Goal: Task Accomplishment & Management: Manage account settings

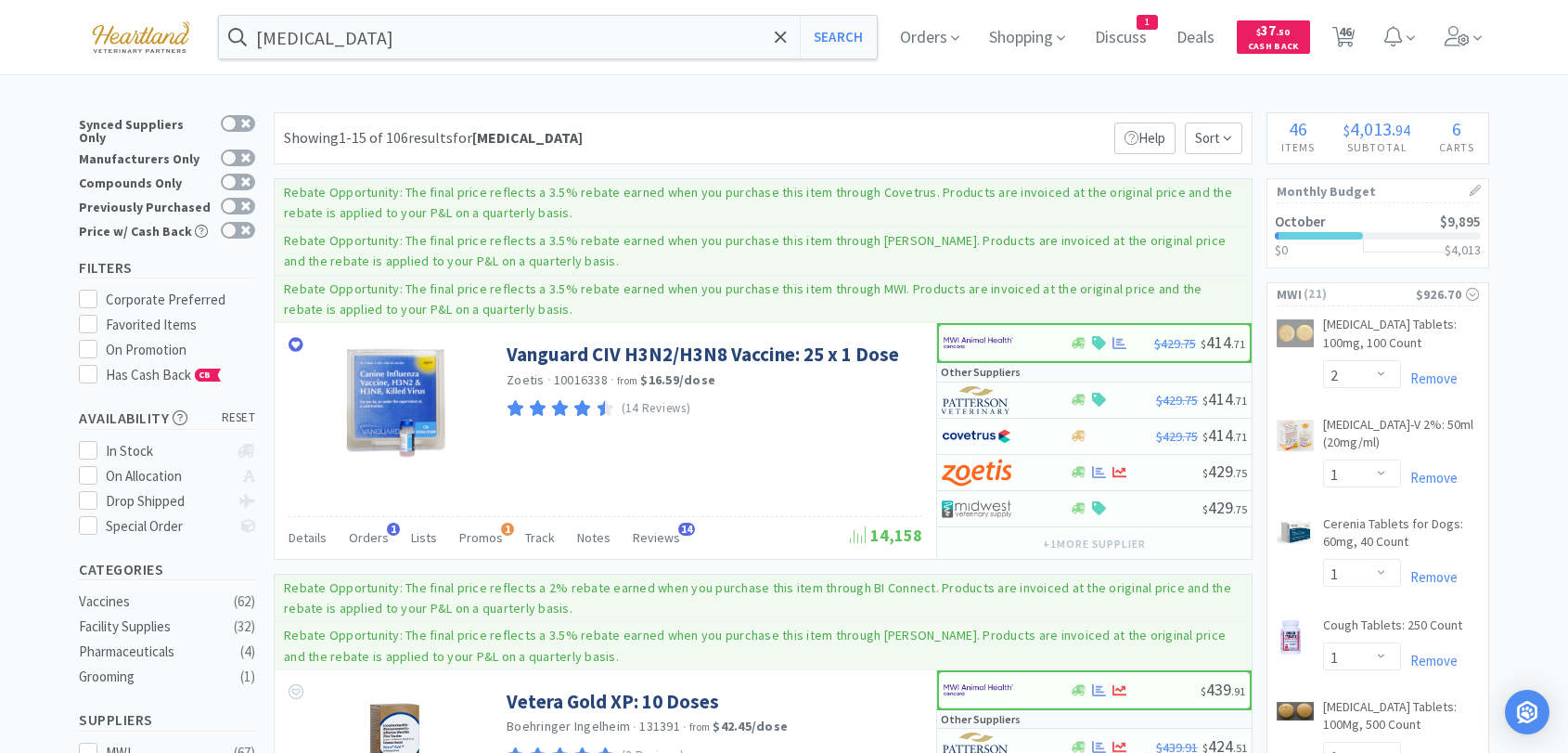
select select "2"
select select "1"
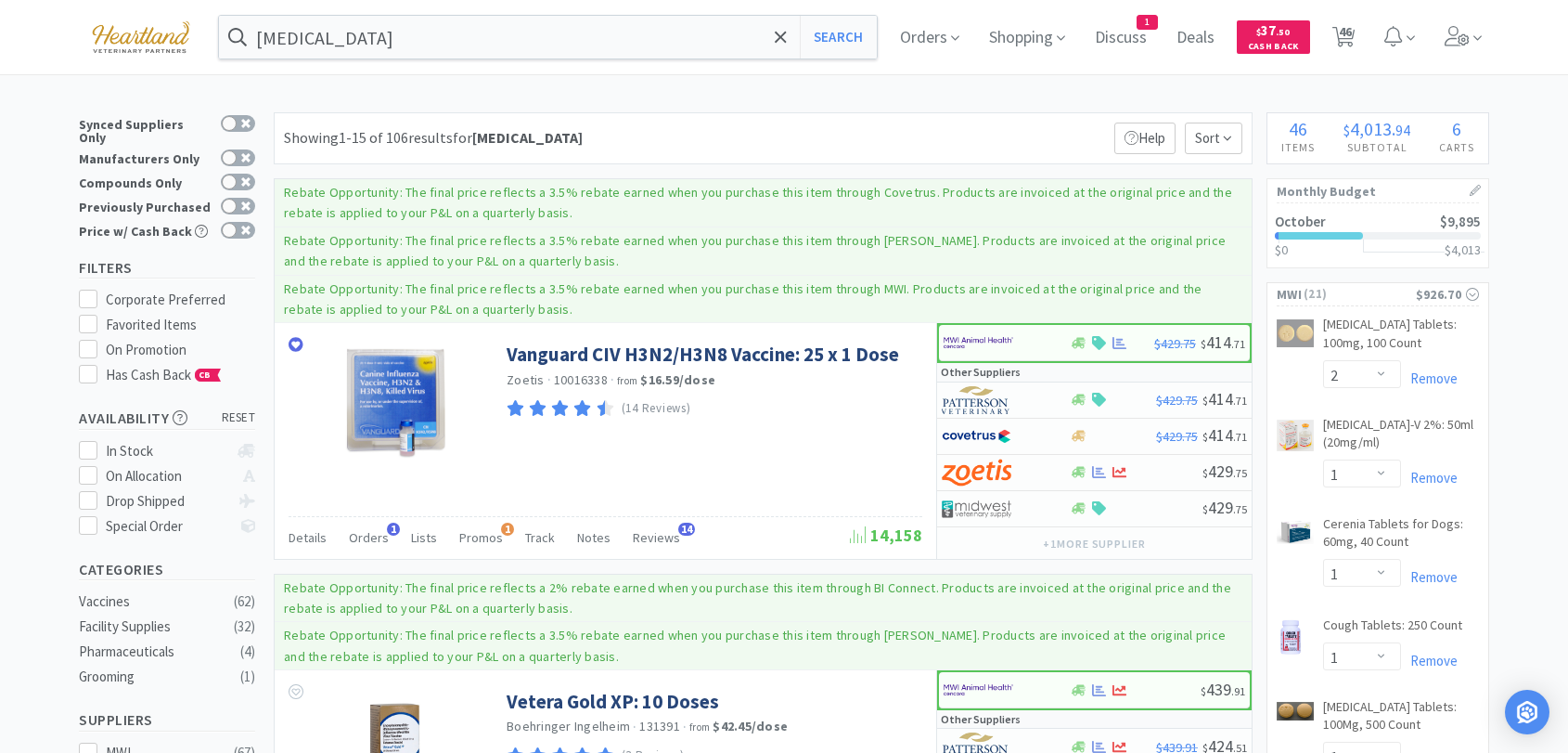
select select "1"
select select "4"
select select "1"
select select "50"
select select "1"
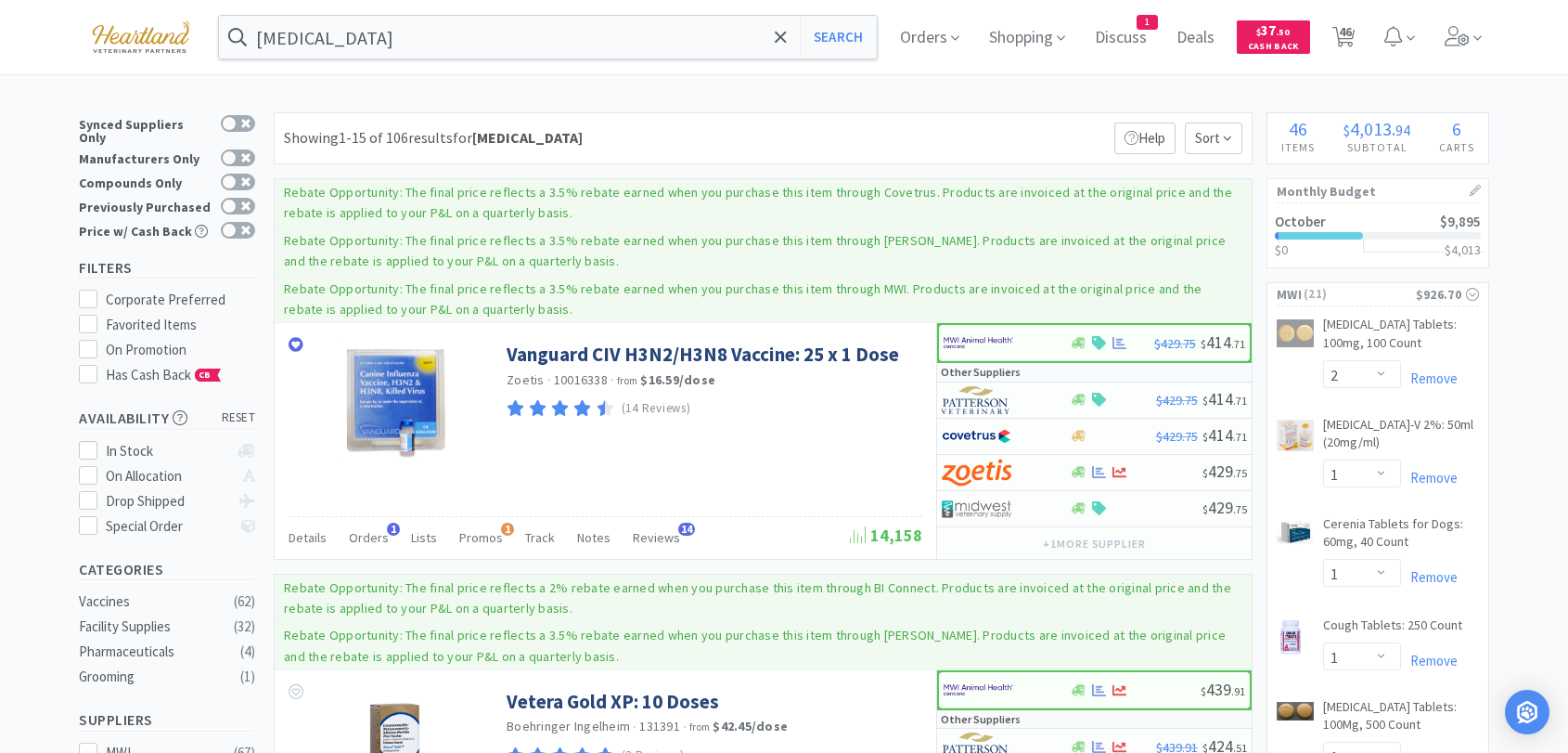
select select "1"
select select "3"
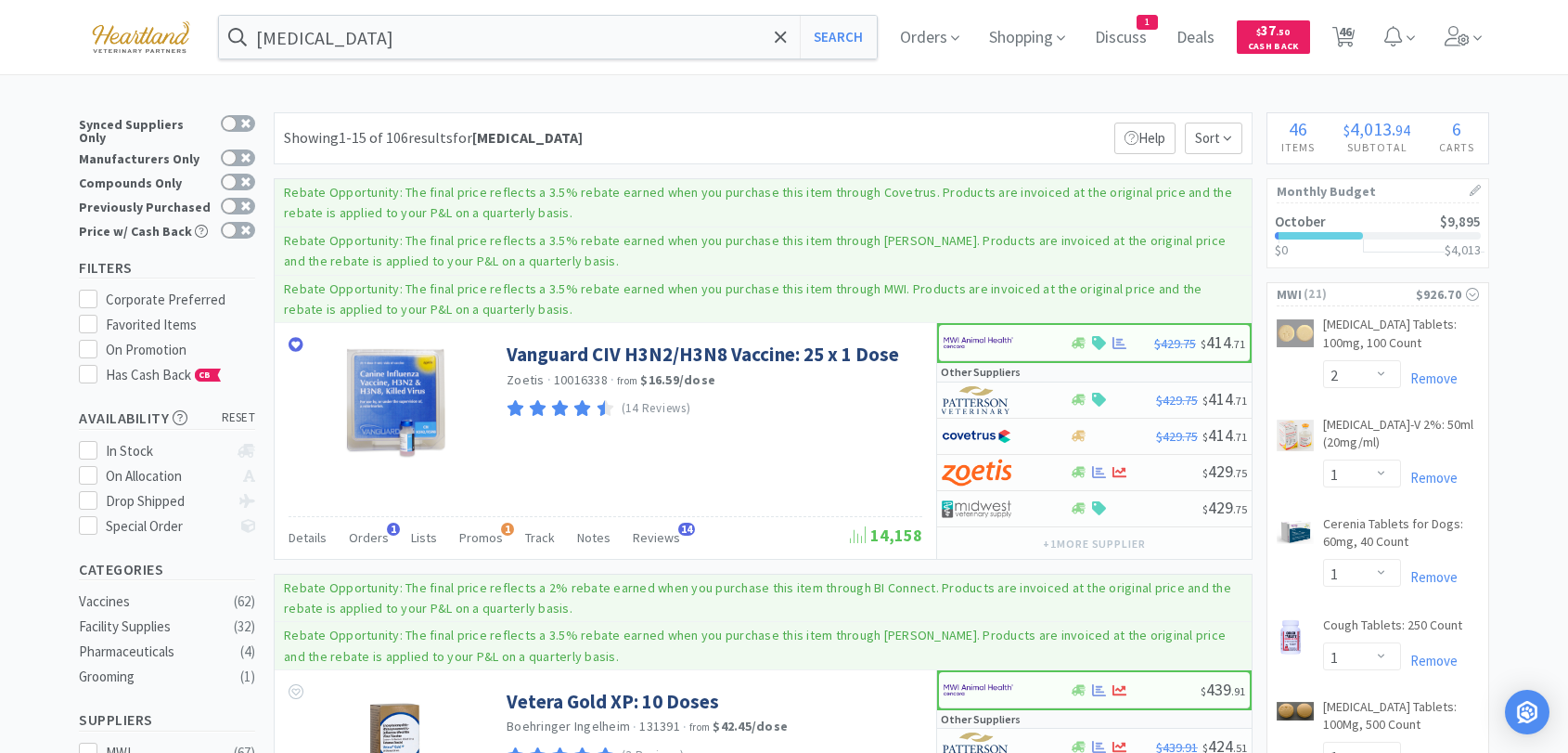
select select "12"
select select "1"
select select "50"
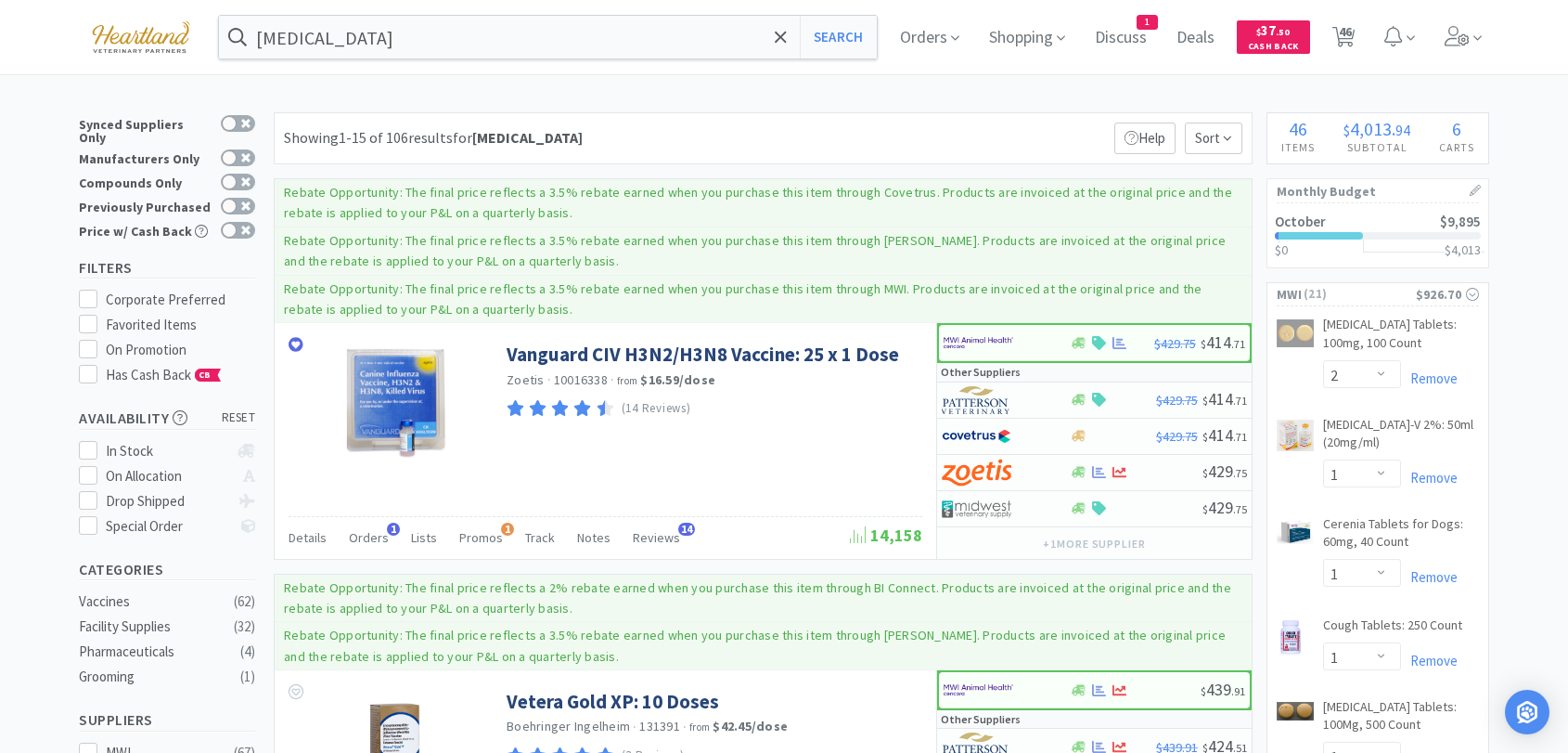
select select "3"
select select "2"
select select "1"
select select "3"
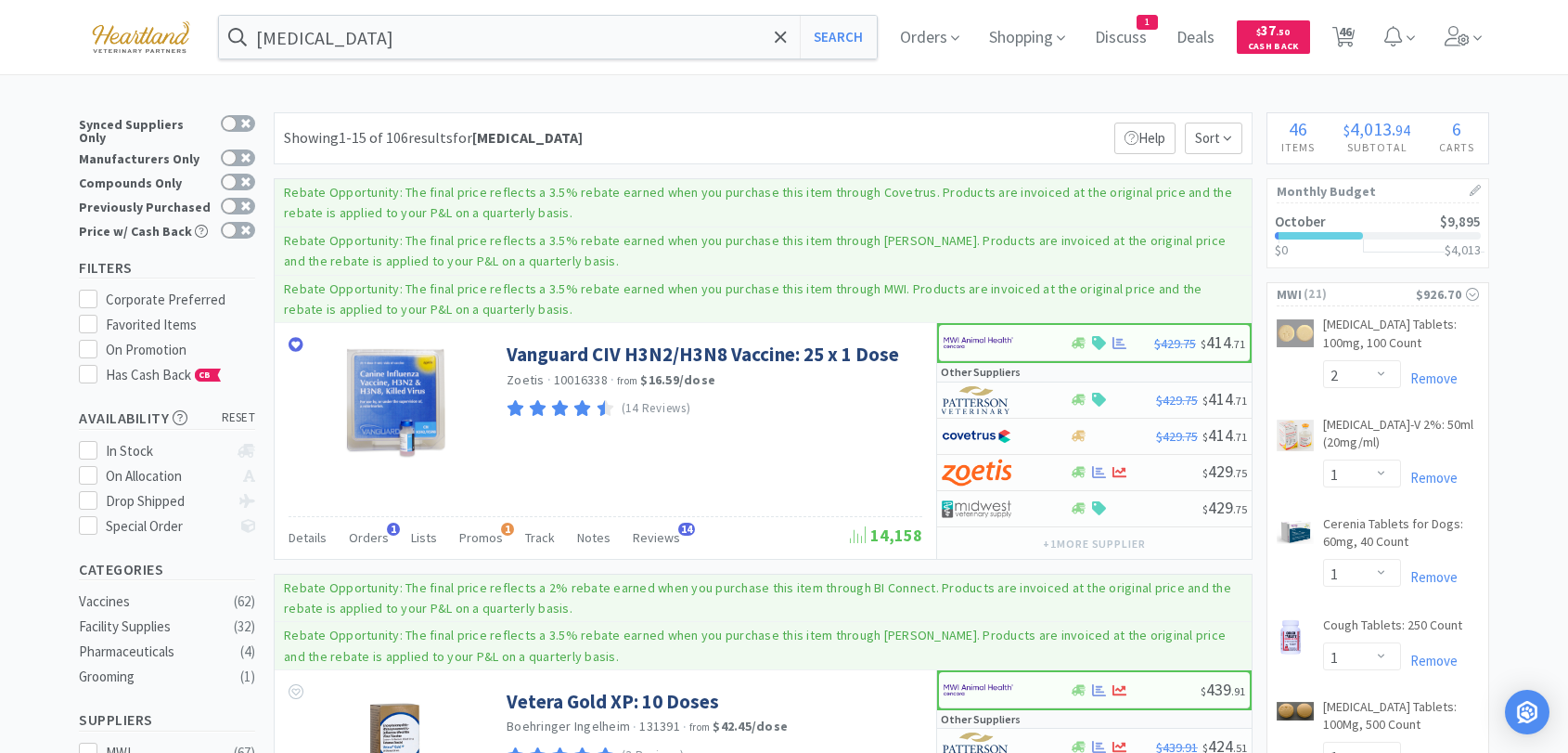
select select "2"
select select "1"
select select "3"
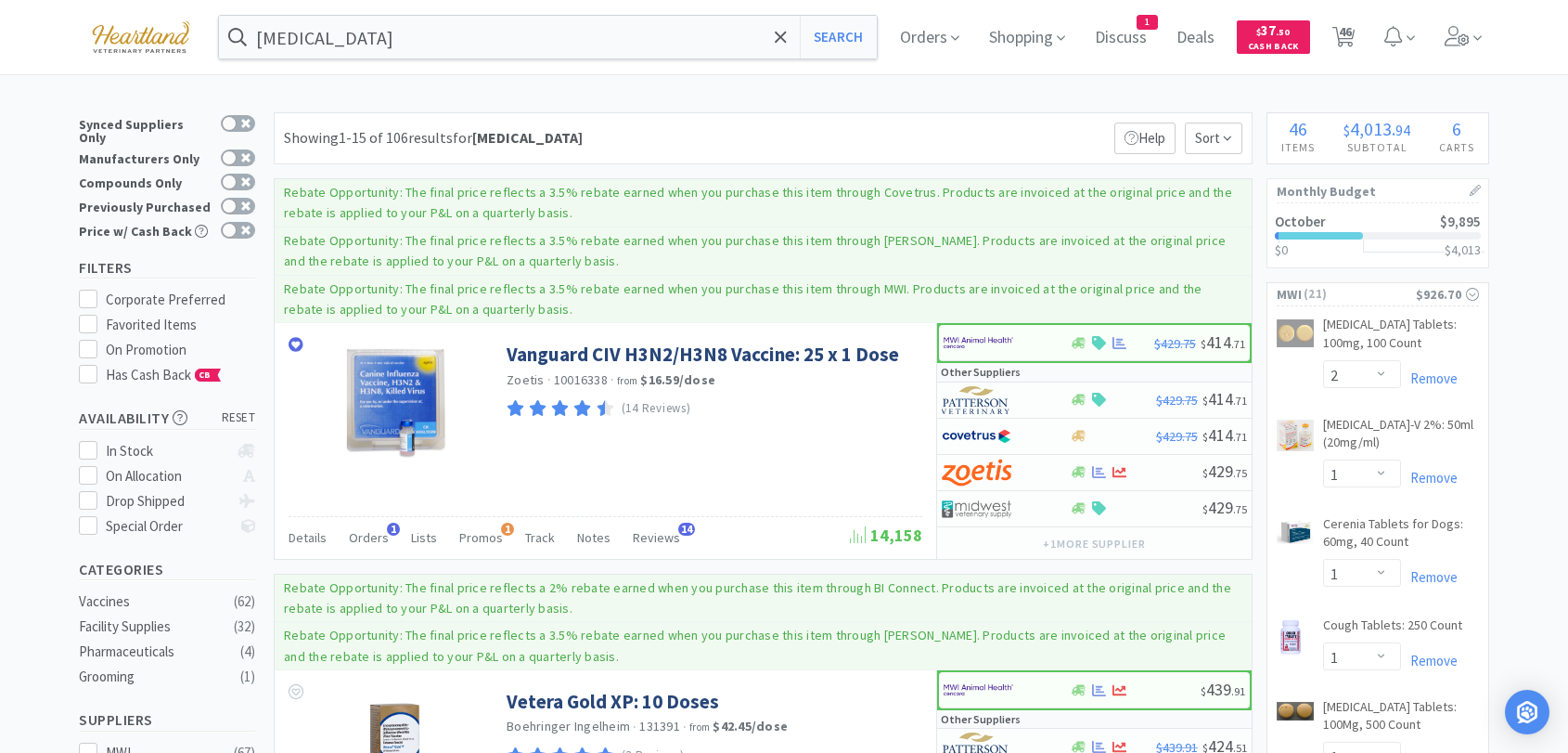
select select "2"
select select "1"
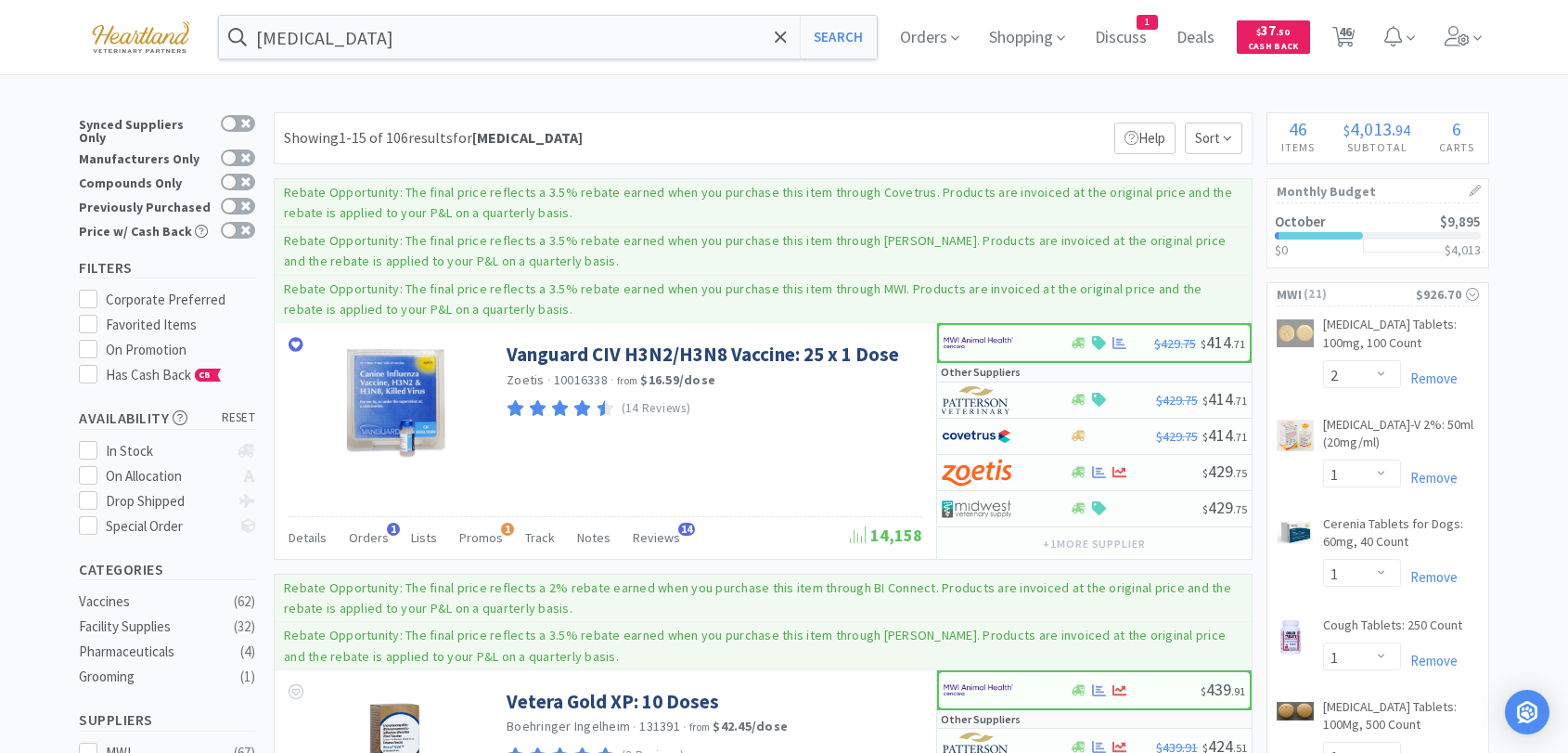
select select "1"
select select "3"
select select "1"
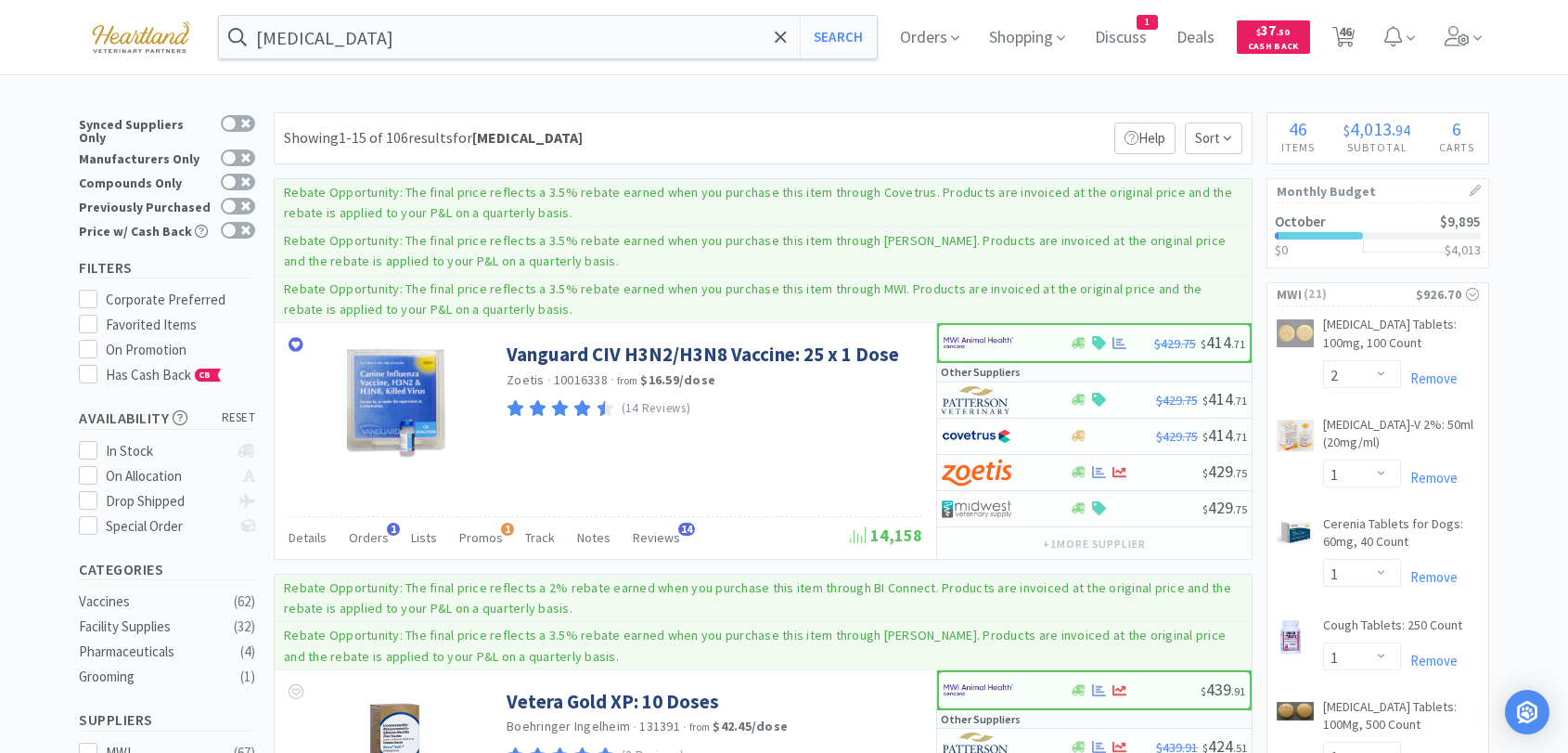
select select "1"
select select "5"
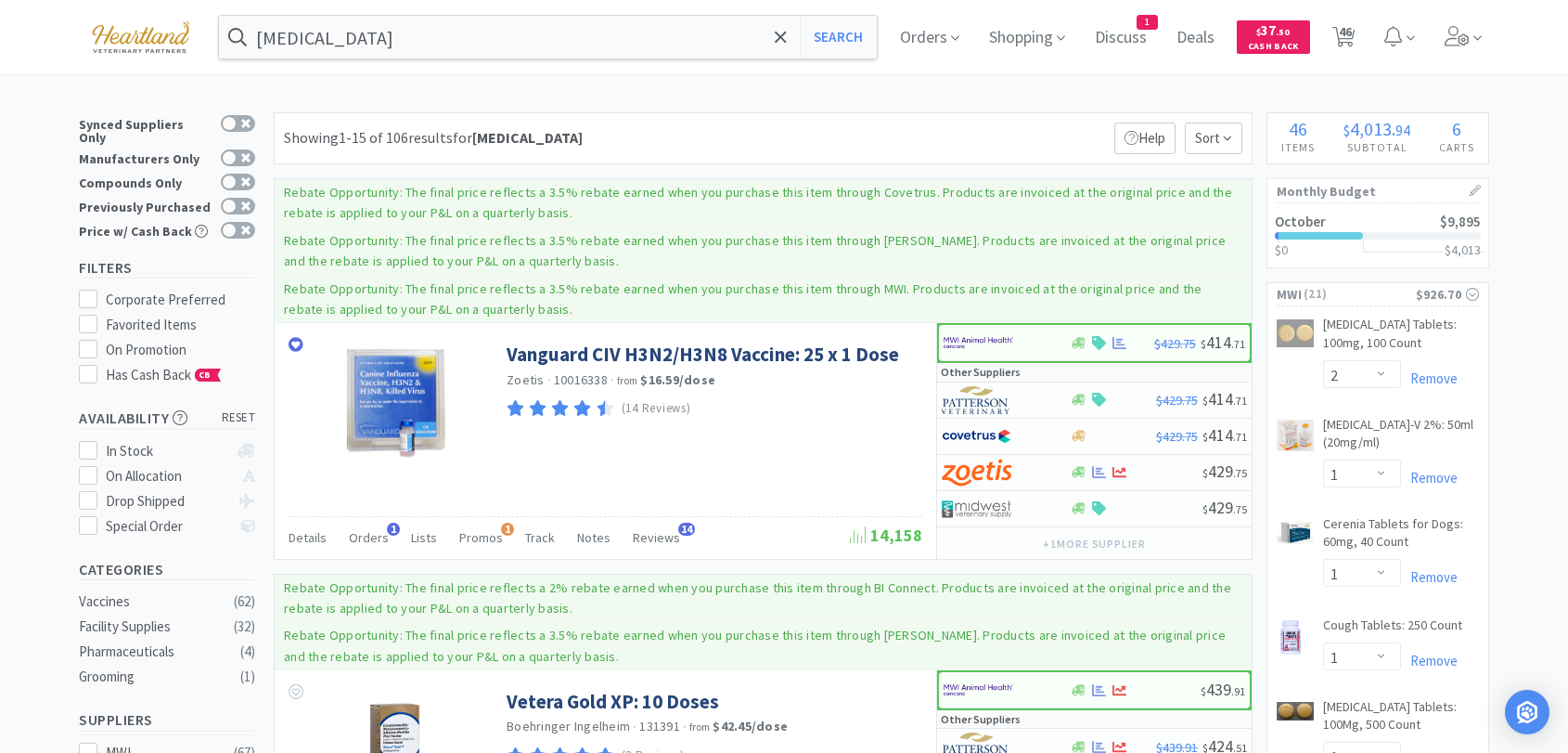
select select "1"
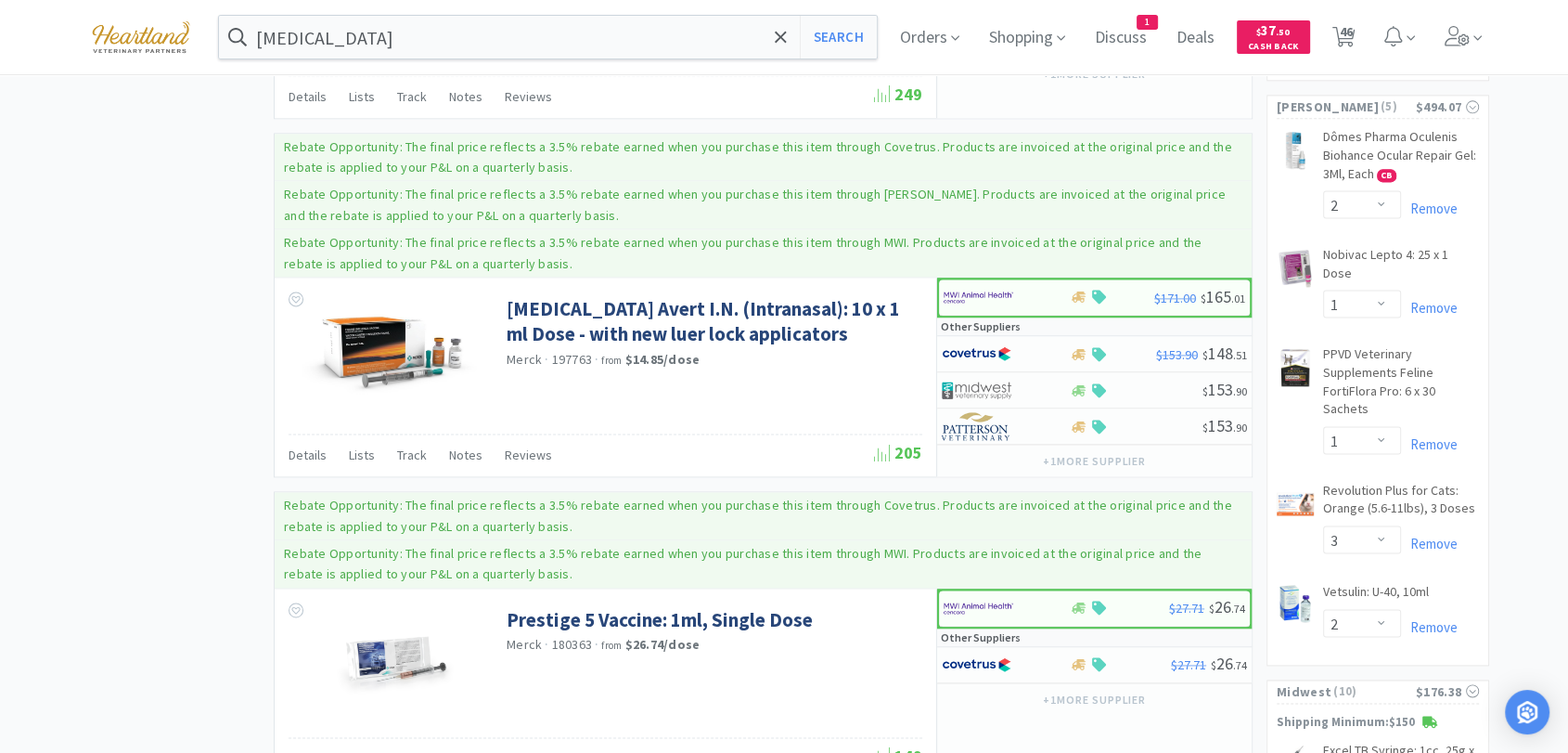
scroll to position [2577, 0]
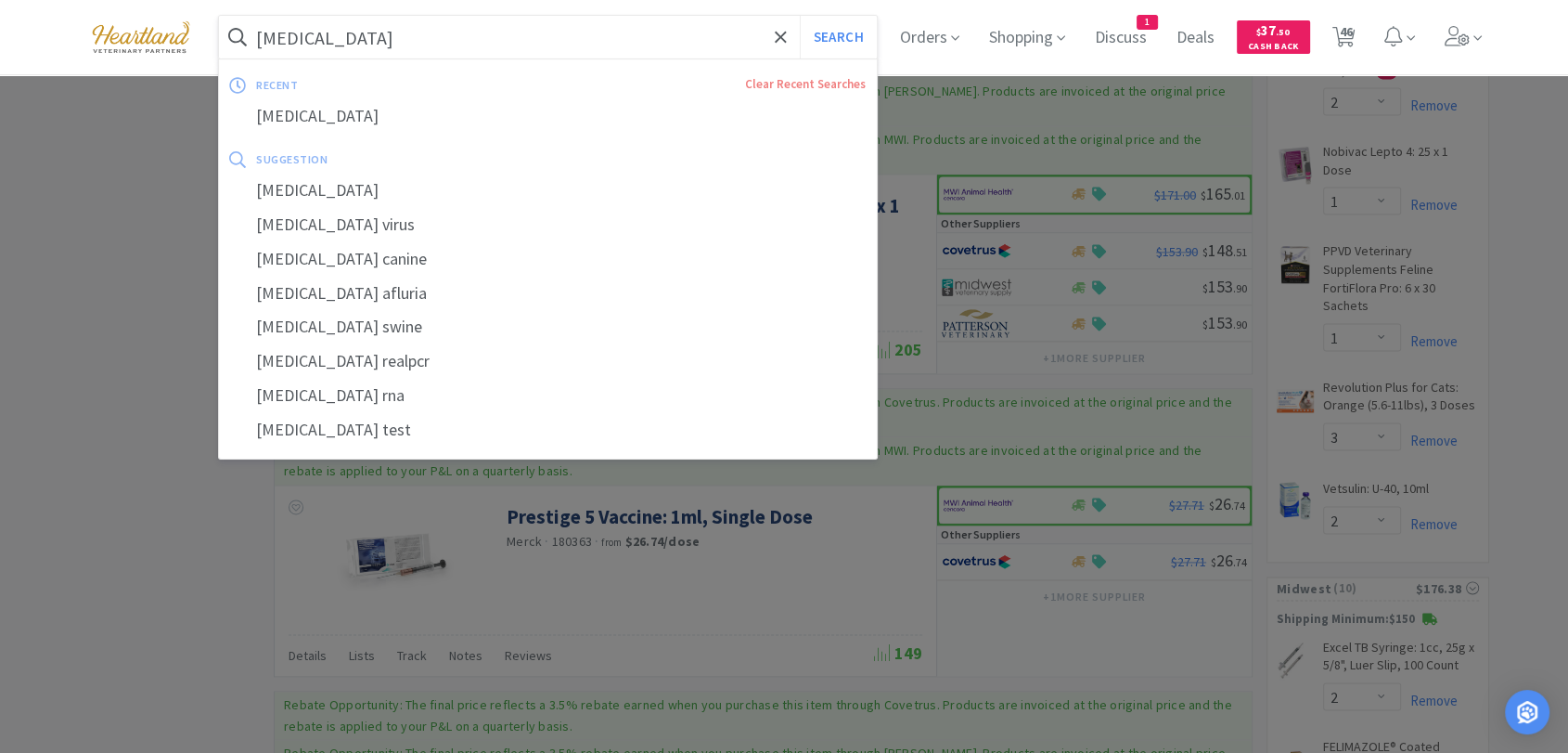
click at [355, 35] on input "[MEDICAL_DATA]" at bounding box center [548, 37] width 658 height 43
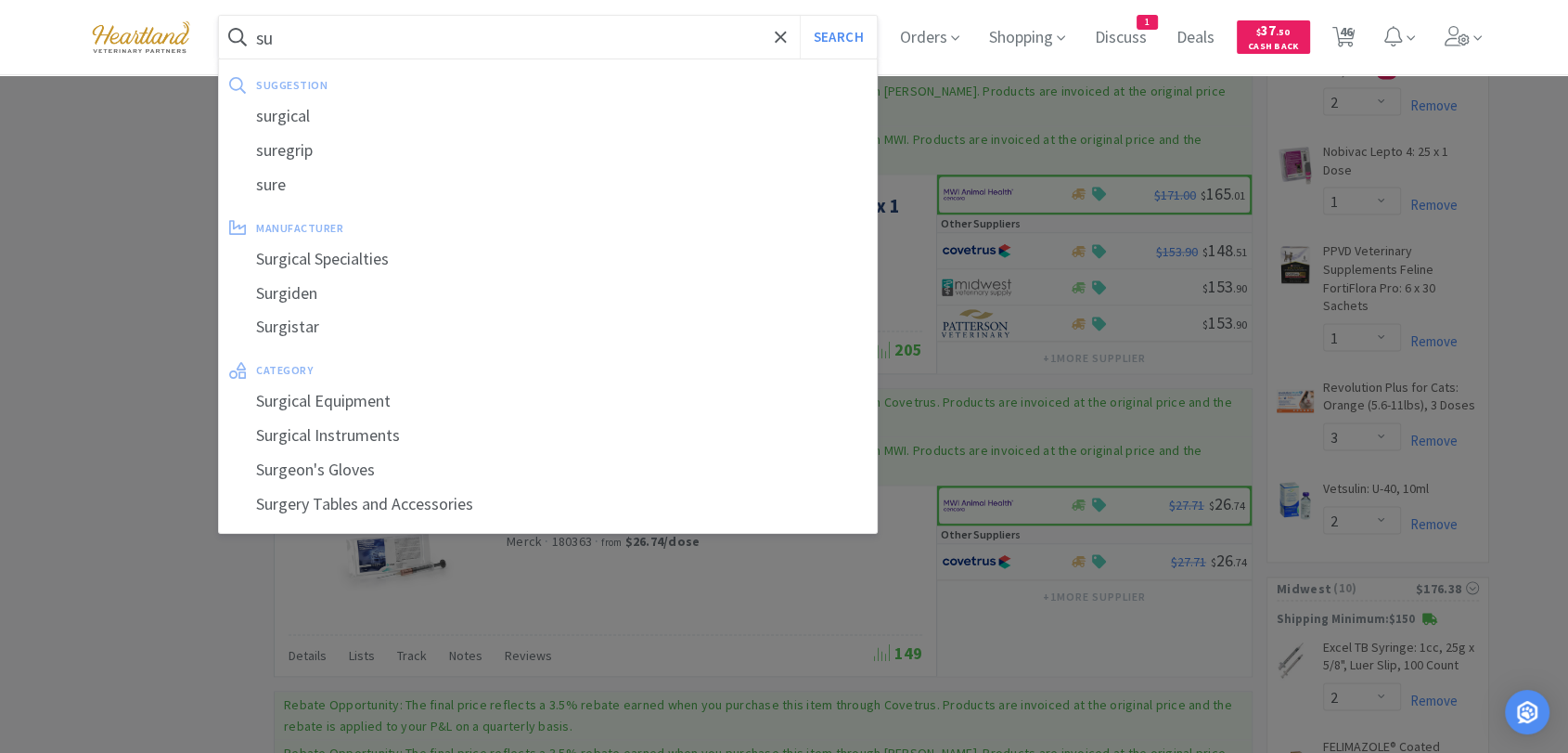
type input "s"
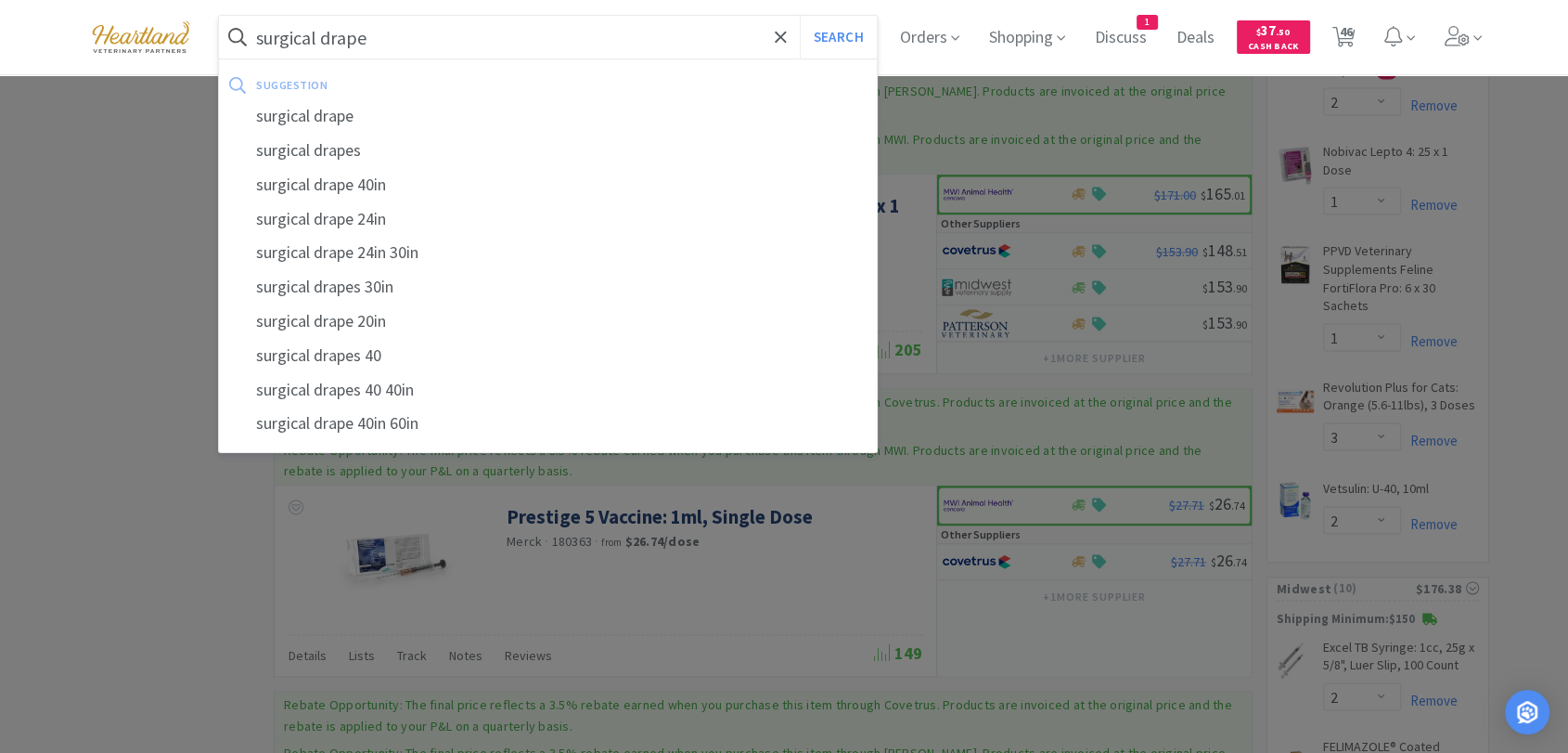
click at [799, 15] on button "Search" at bounding box center [838, 37] width 77 height 43
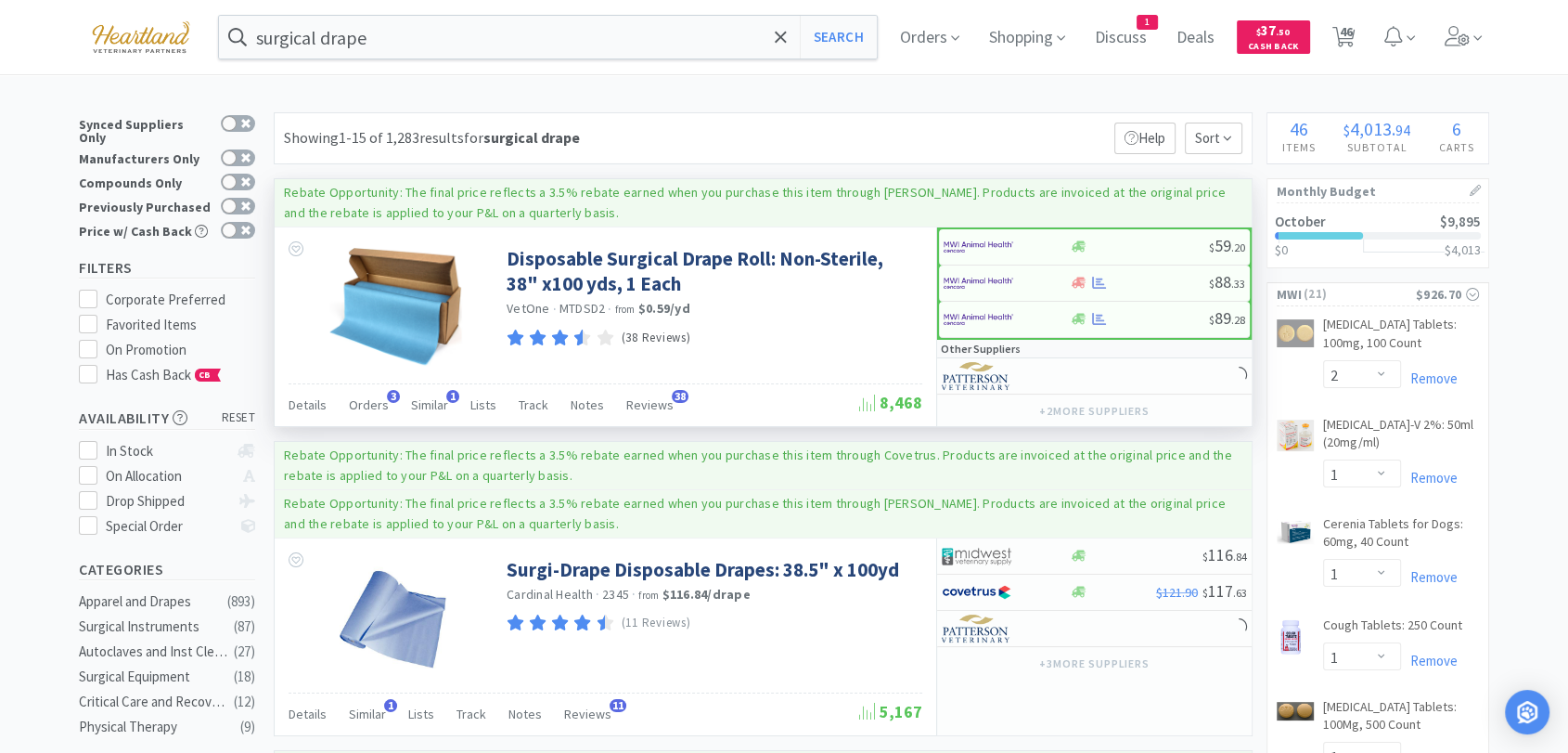
click at [587, 346] on div at bounding box center [583, 339] width 17 height 25
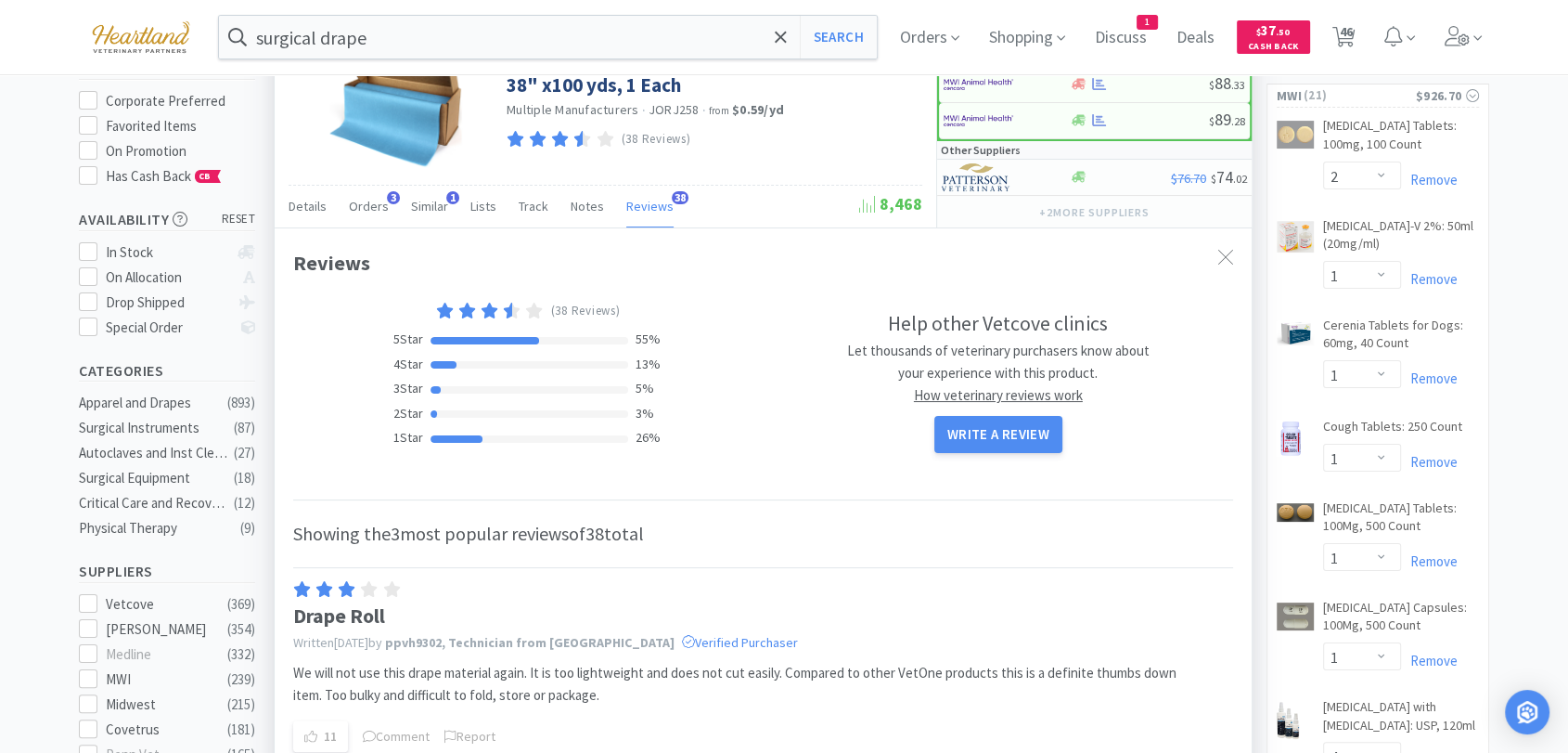
scroll to position [206, 0]
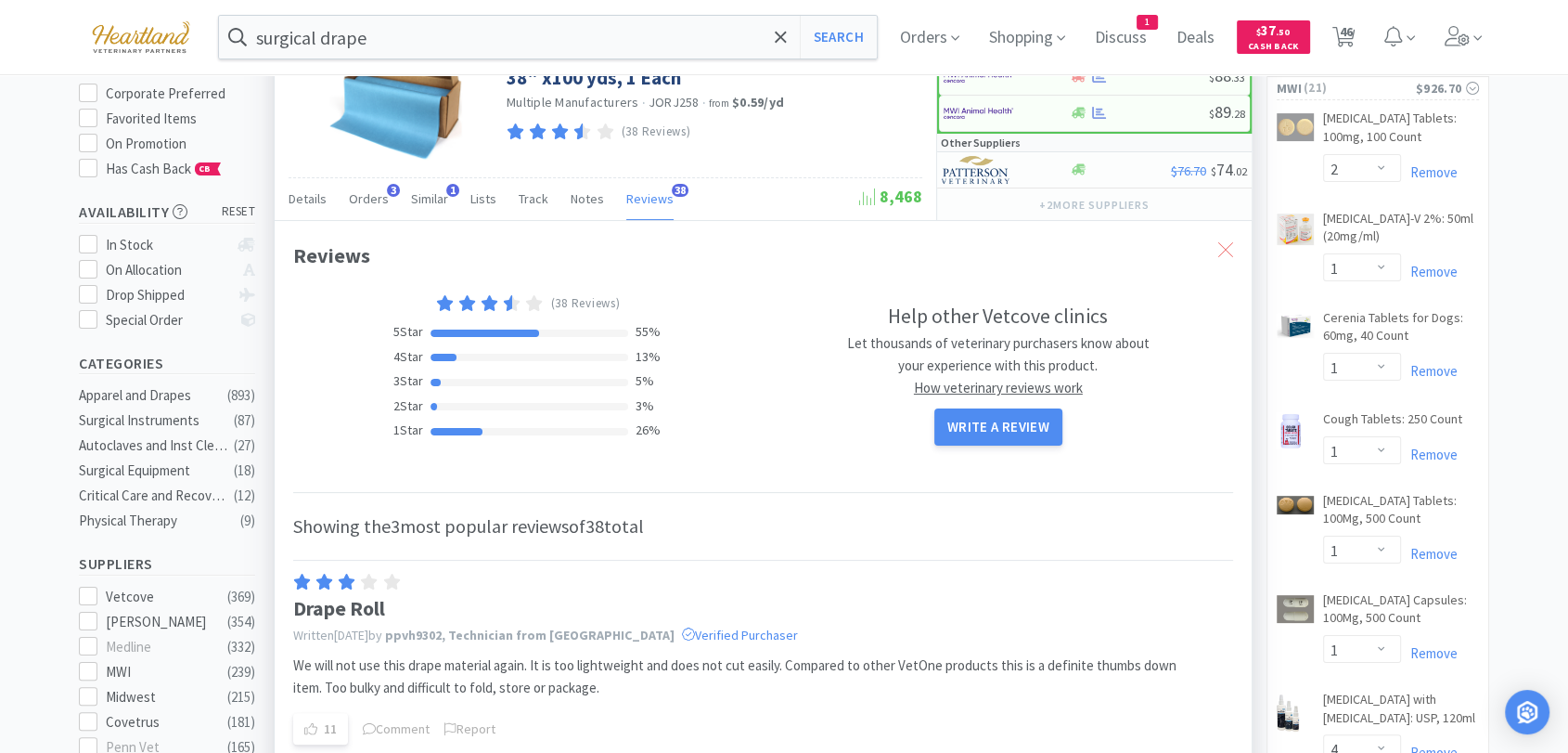
click at [1230, 249] on icon at bounding box center [1225, 249] width 15 height 15
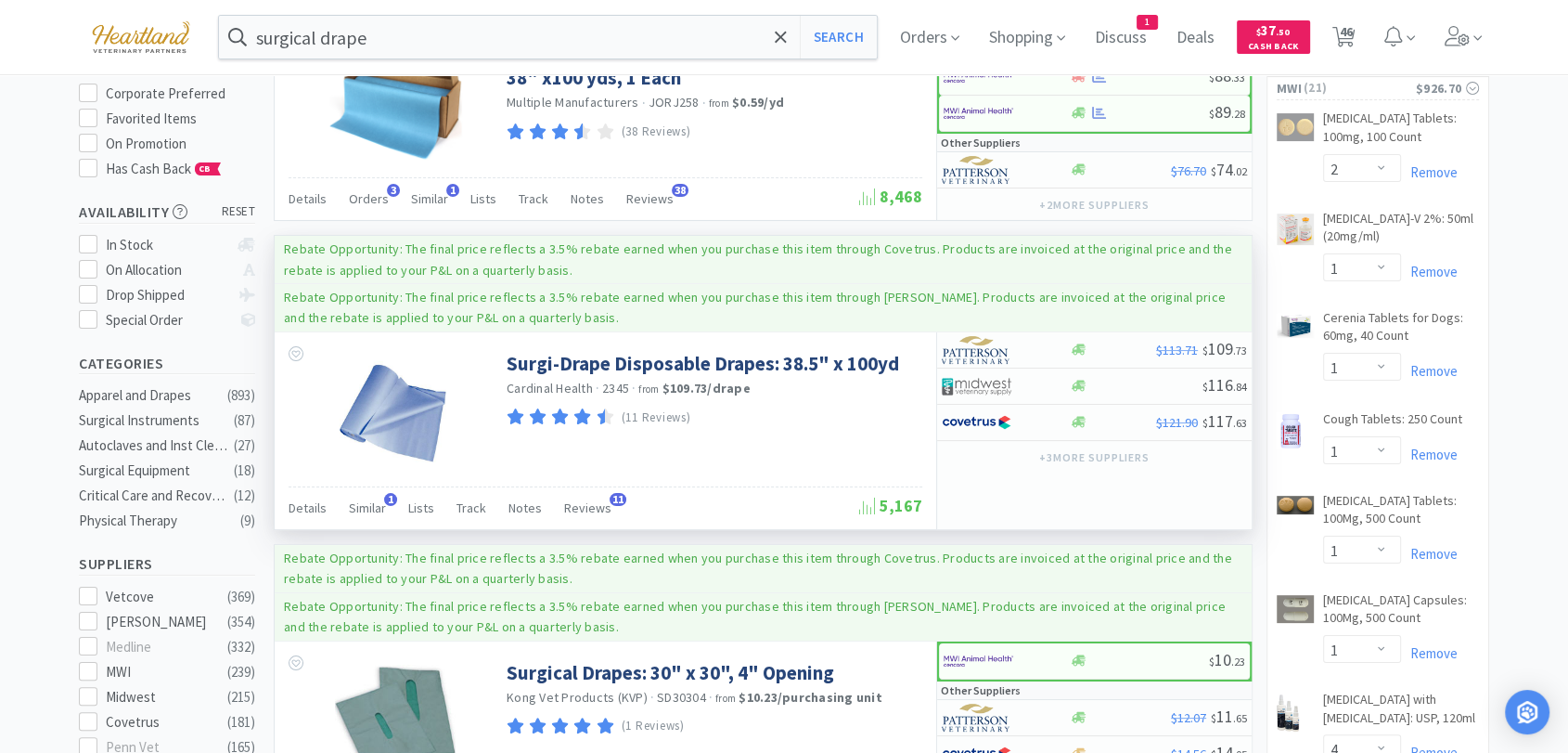
scroll to position [0, 0]
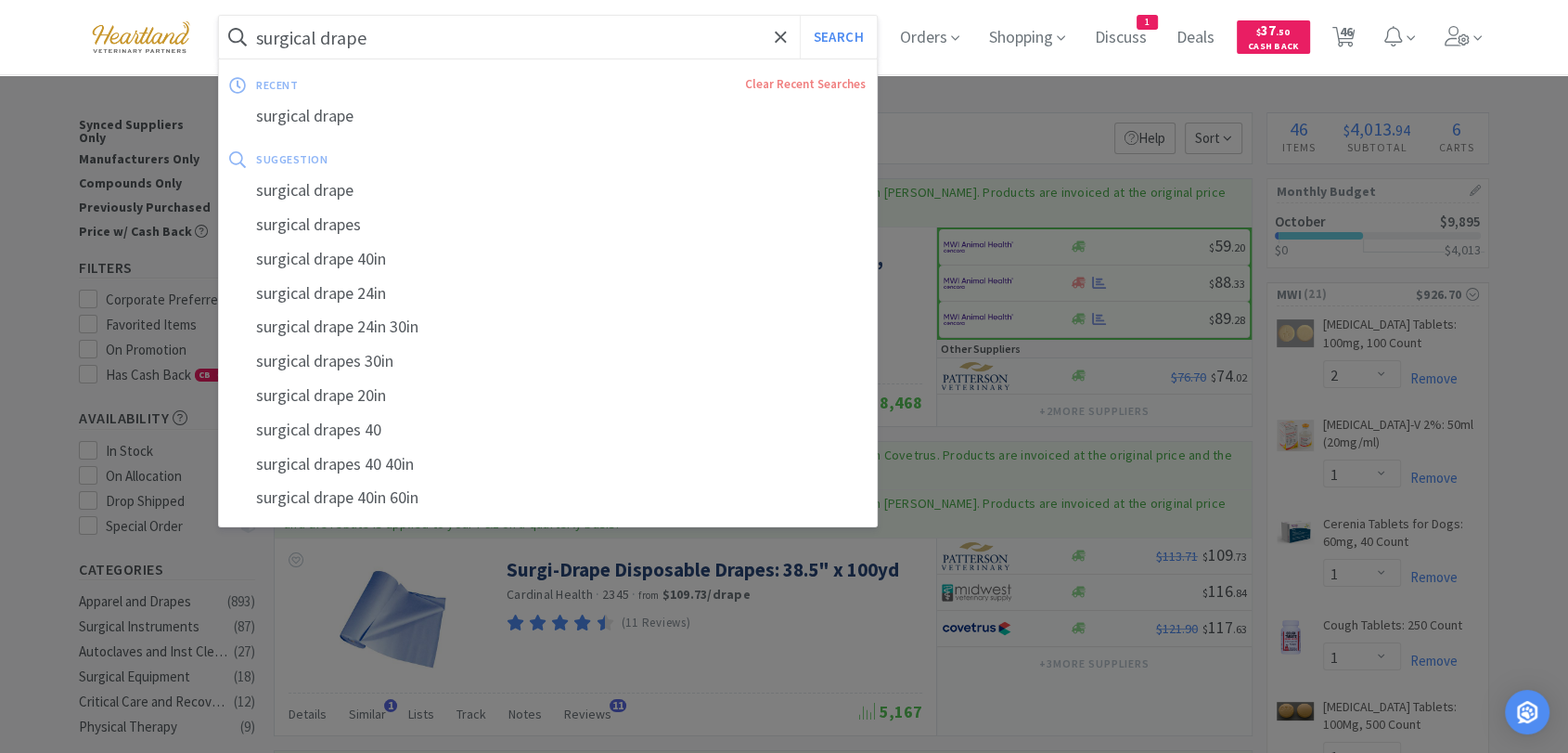
click at [457, 44] on input "surgical drape" at bounding box center [548, 37] width 658 height 43
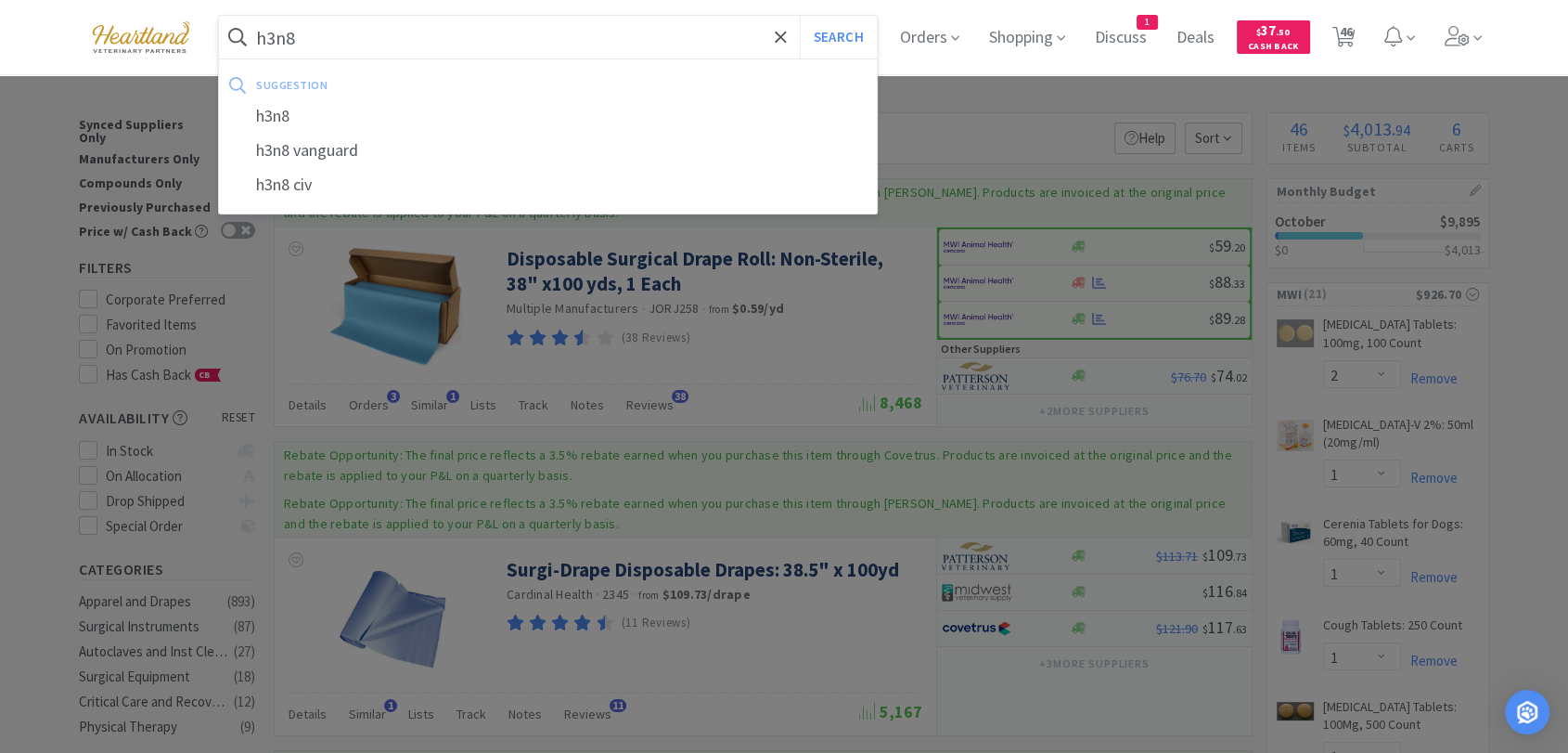
type input "h3n8"
click at [799, 15] on button "Search" at bounding box center [838, 37] width 77 height 43
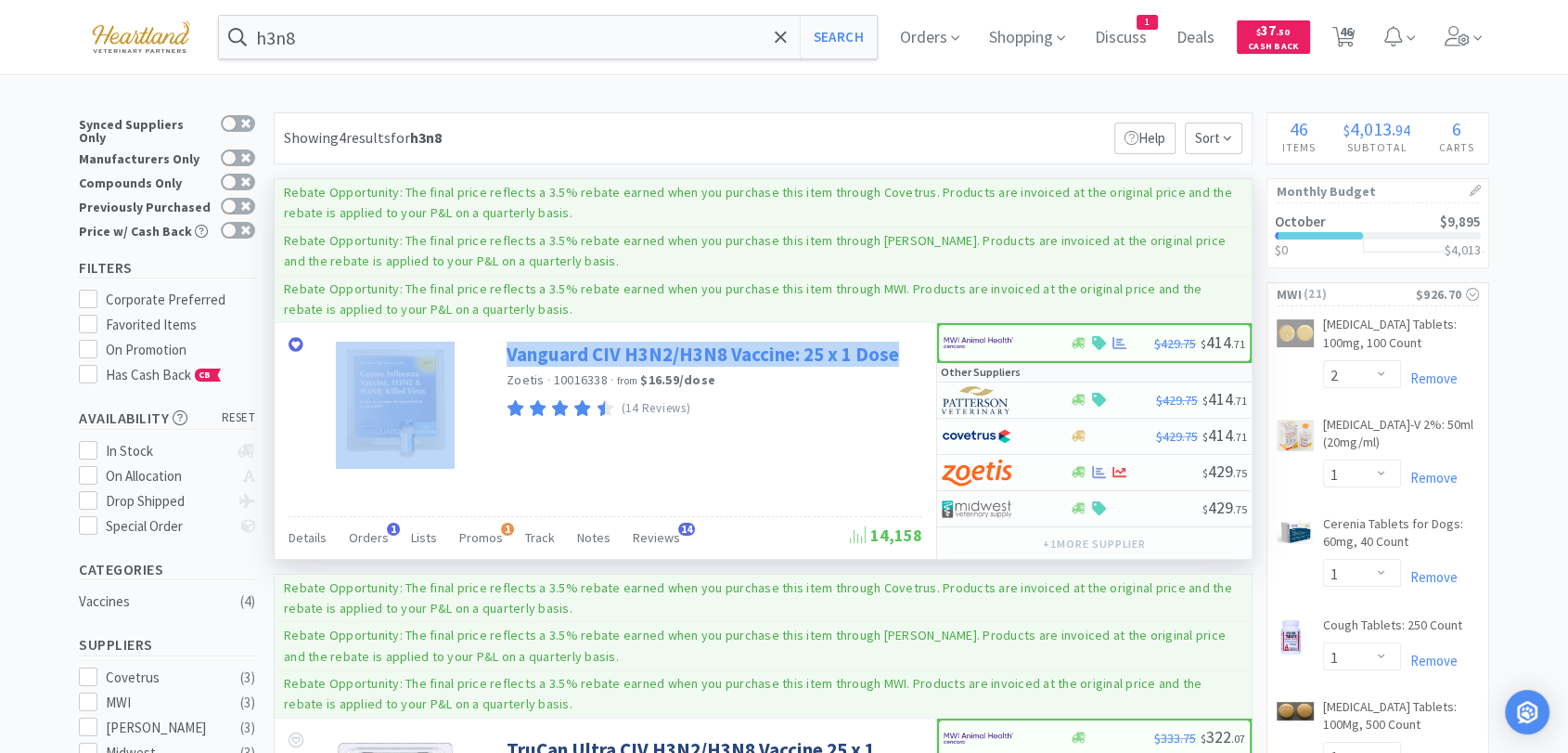
drag, startPoint x: 494, startPoint y: 352, endPoint x: 895, endPoint y: 351, distance: 401.0
click at [895, 351] on div "Vanguard CIV H3N2/H3N8 Vaccine: 25 x 1 Dose Zoetis · 10016338 · from $16.59 / d…" at bounding box center [606, 400] width 662 height 154
copy div "Vanguard CIV H3N2/H3N8 Vaccine: 25 x 1 Dose"
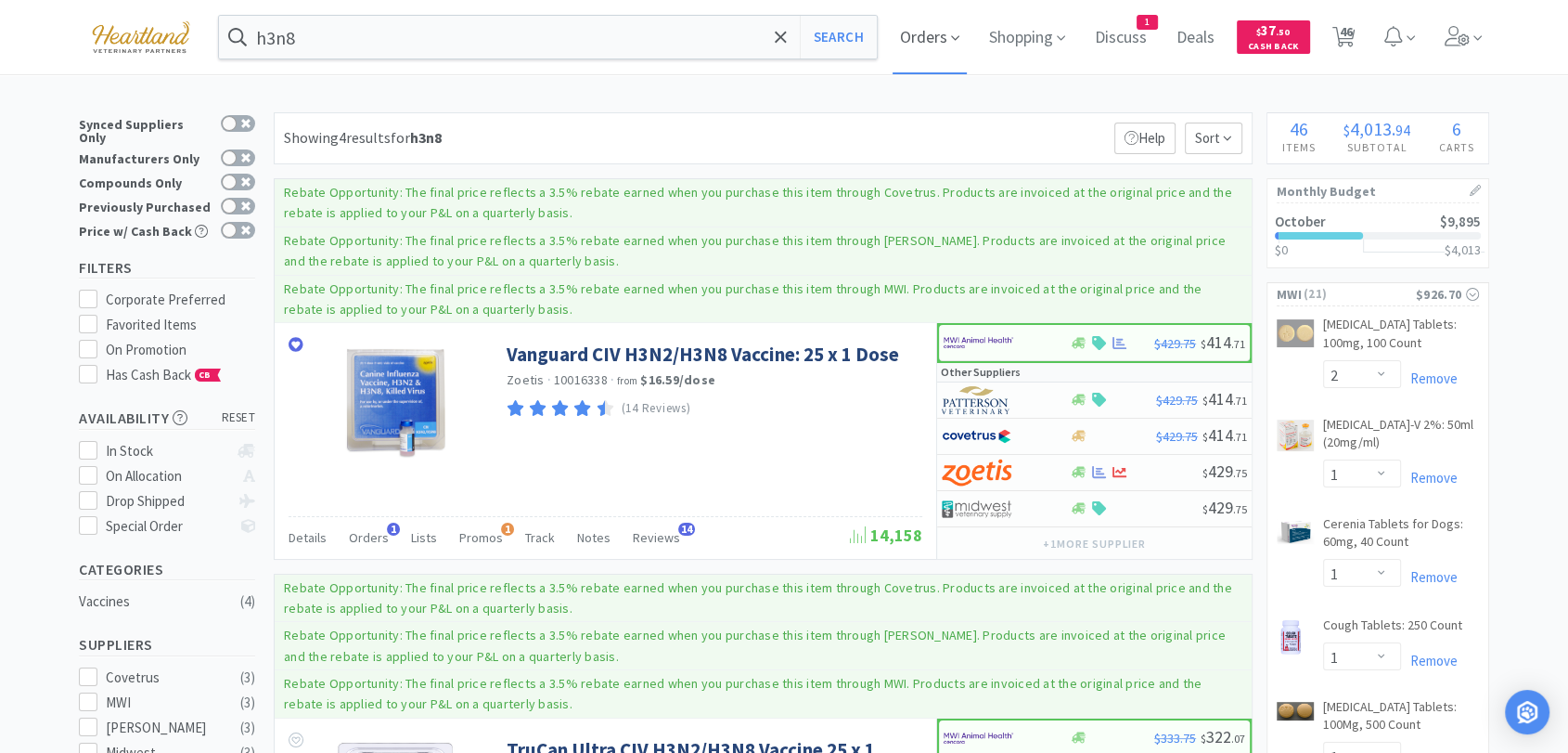
click at [924, 47] on span "Orders" at bounding box center [929, 37] width 75 height 75
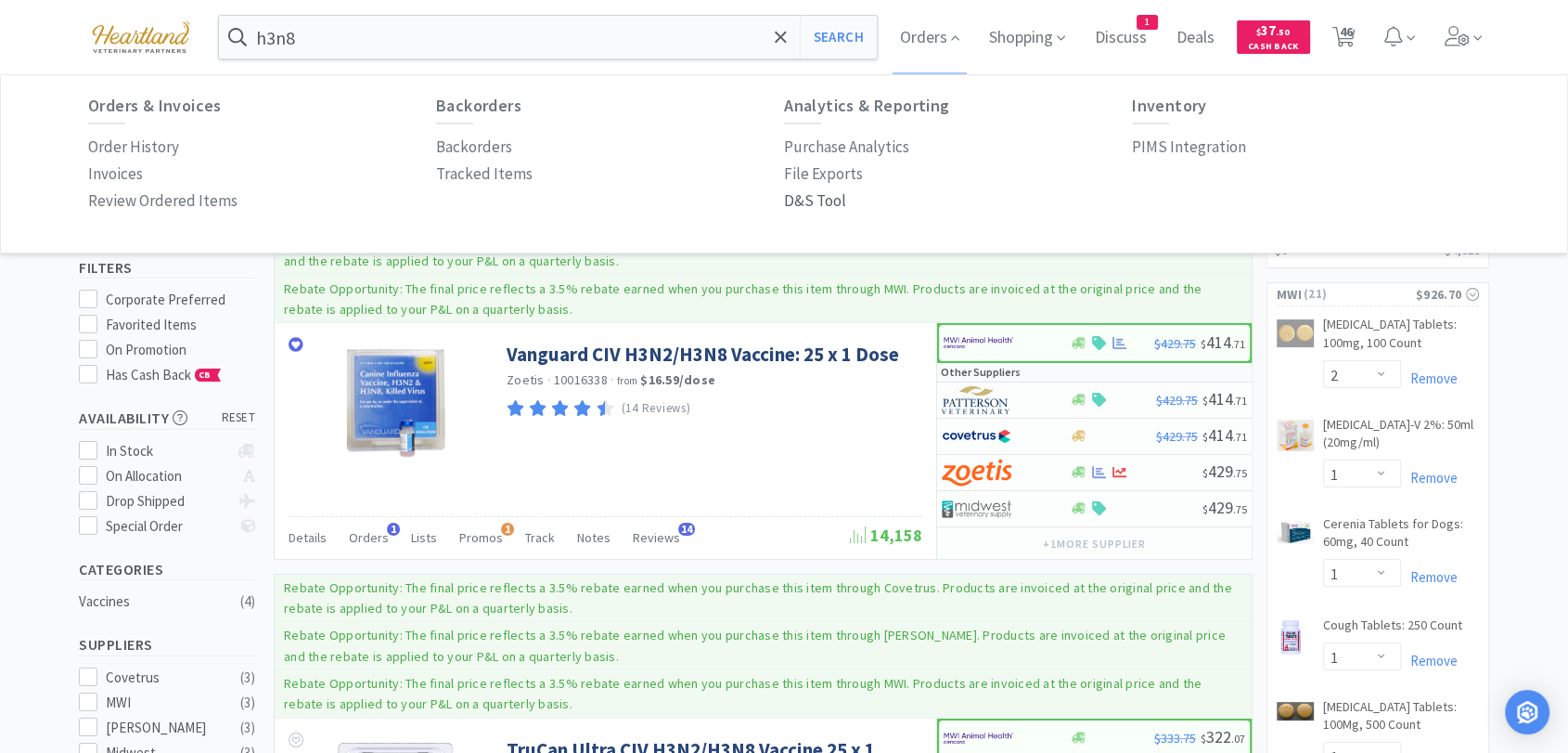
click at [801, 203] on p "D&S Tool" at bounding box center [815, 201] width 62 height 25
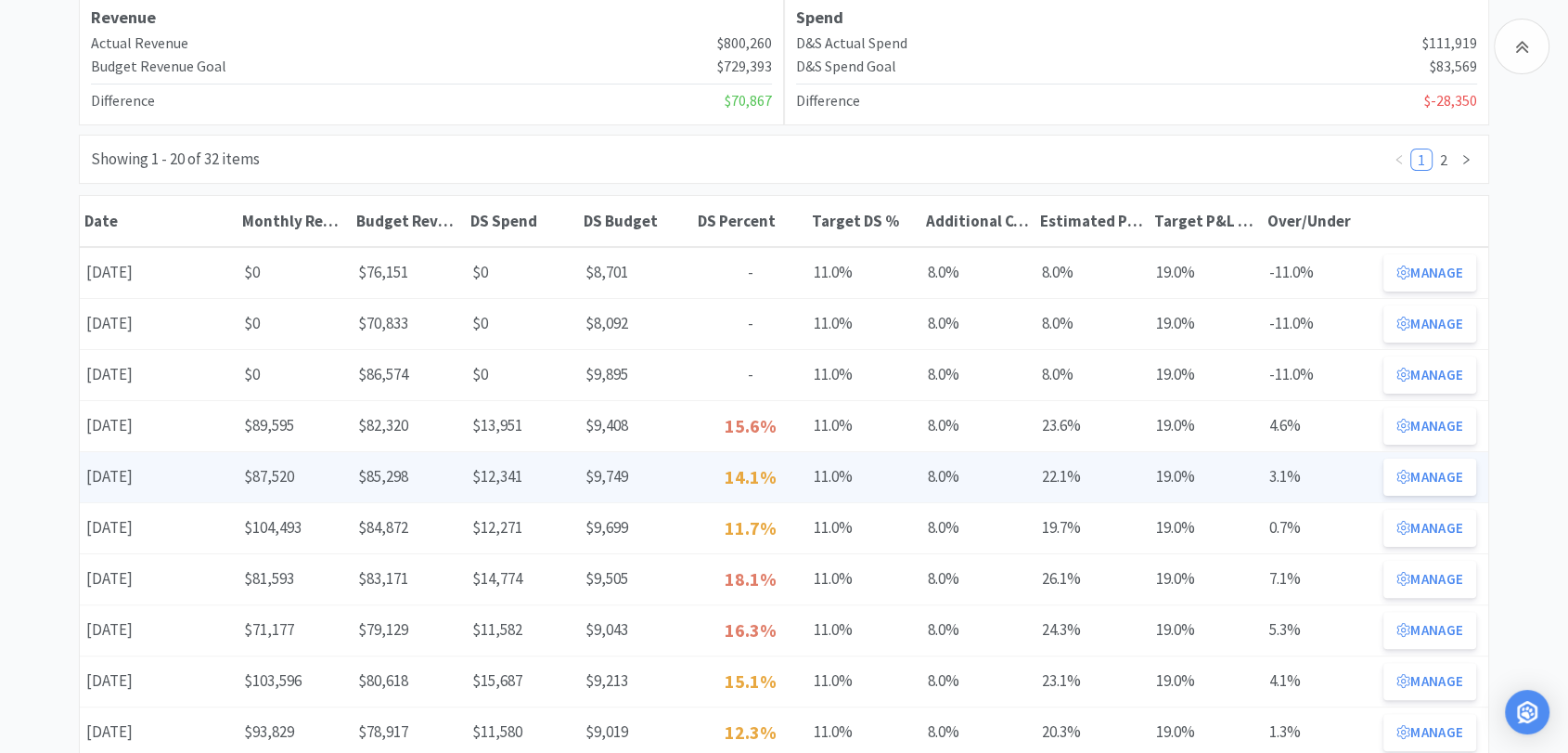
scroll to position [309, 0]
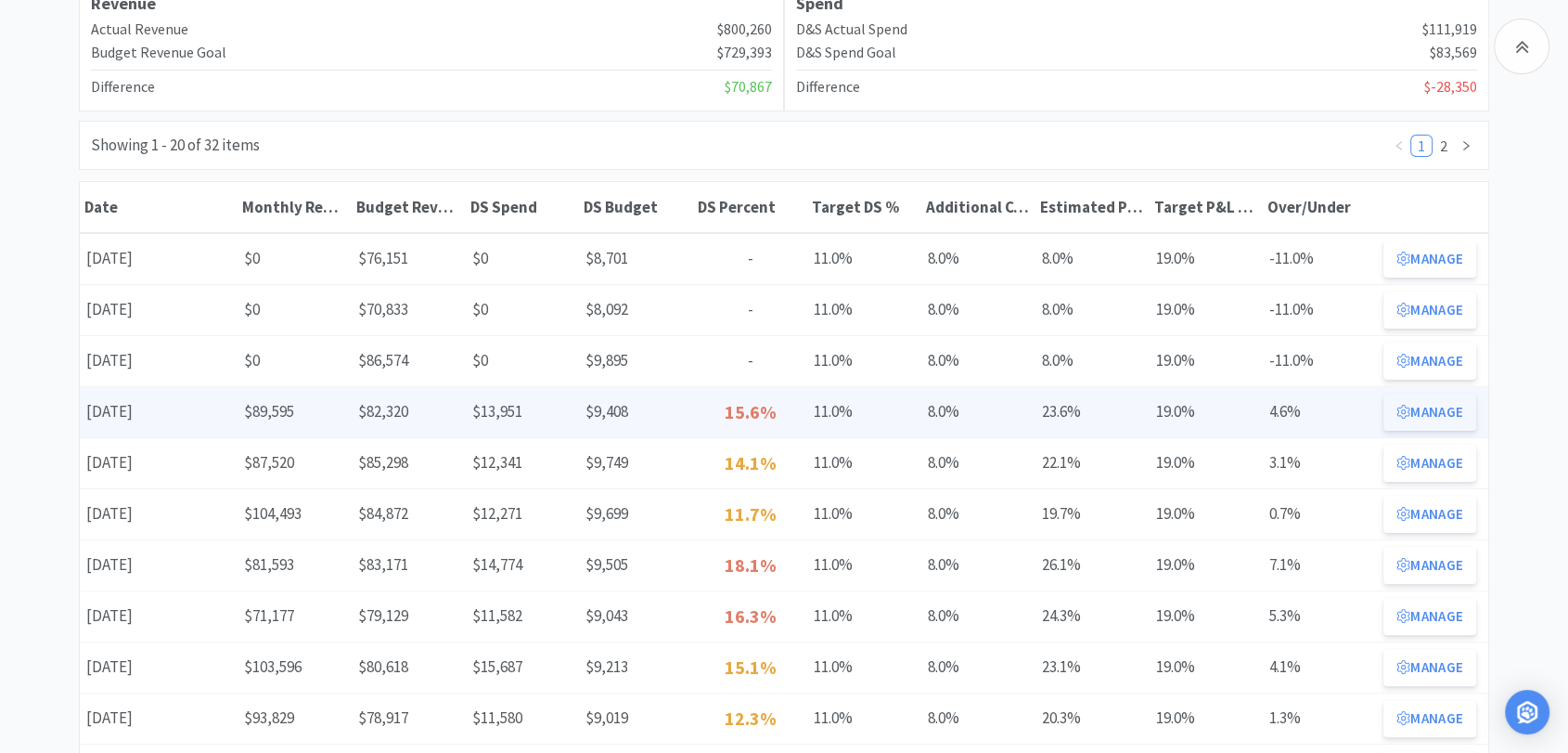
click at [1407, 416] on button "Manage" at bounding box center [1431, 412] width 93 height 37
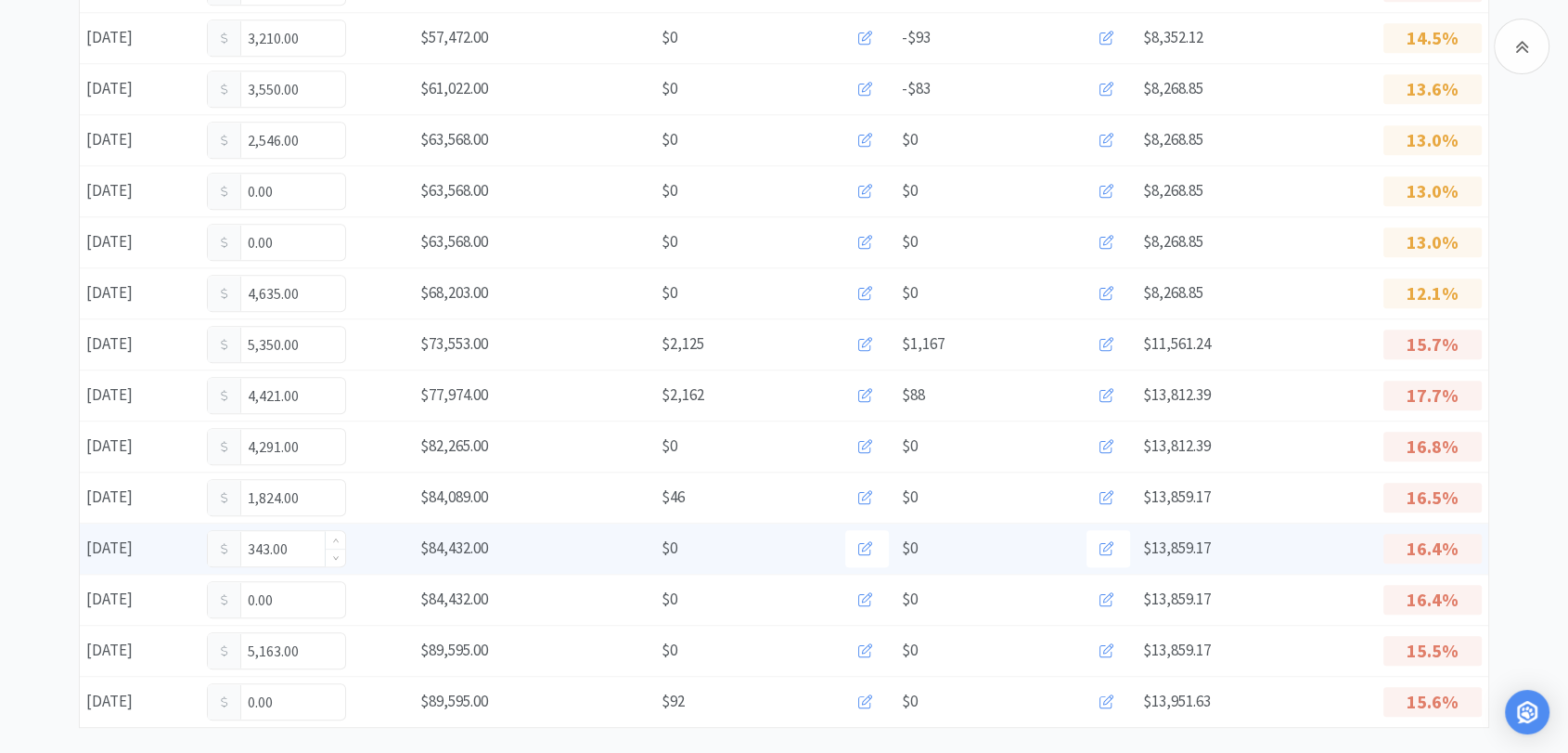
scroll to position [1115, 0]
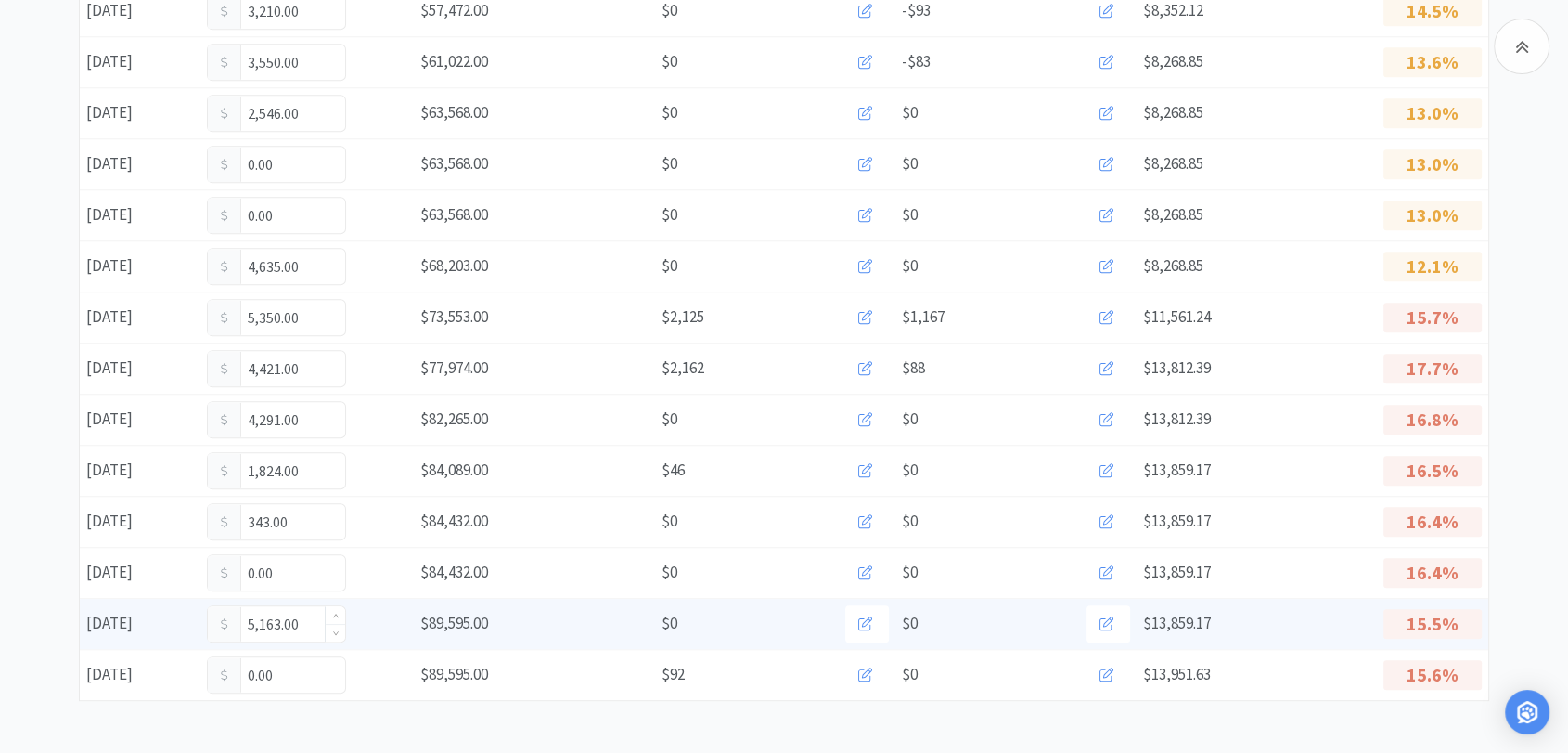
click at [308, 622] on input "5,163.00" at bounding box center [277, 623] width 137 height 35
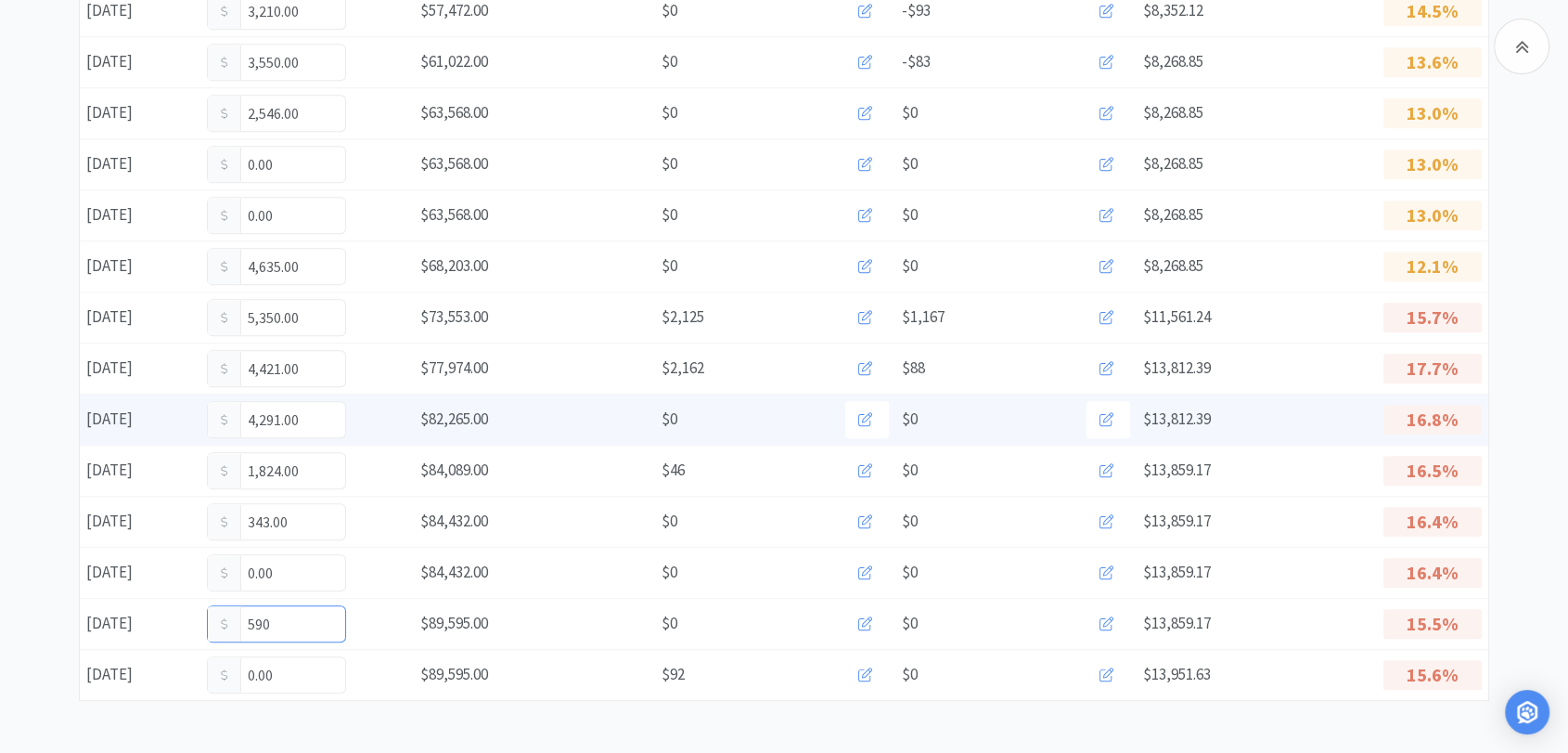
type input "5,906"
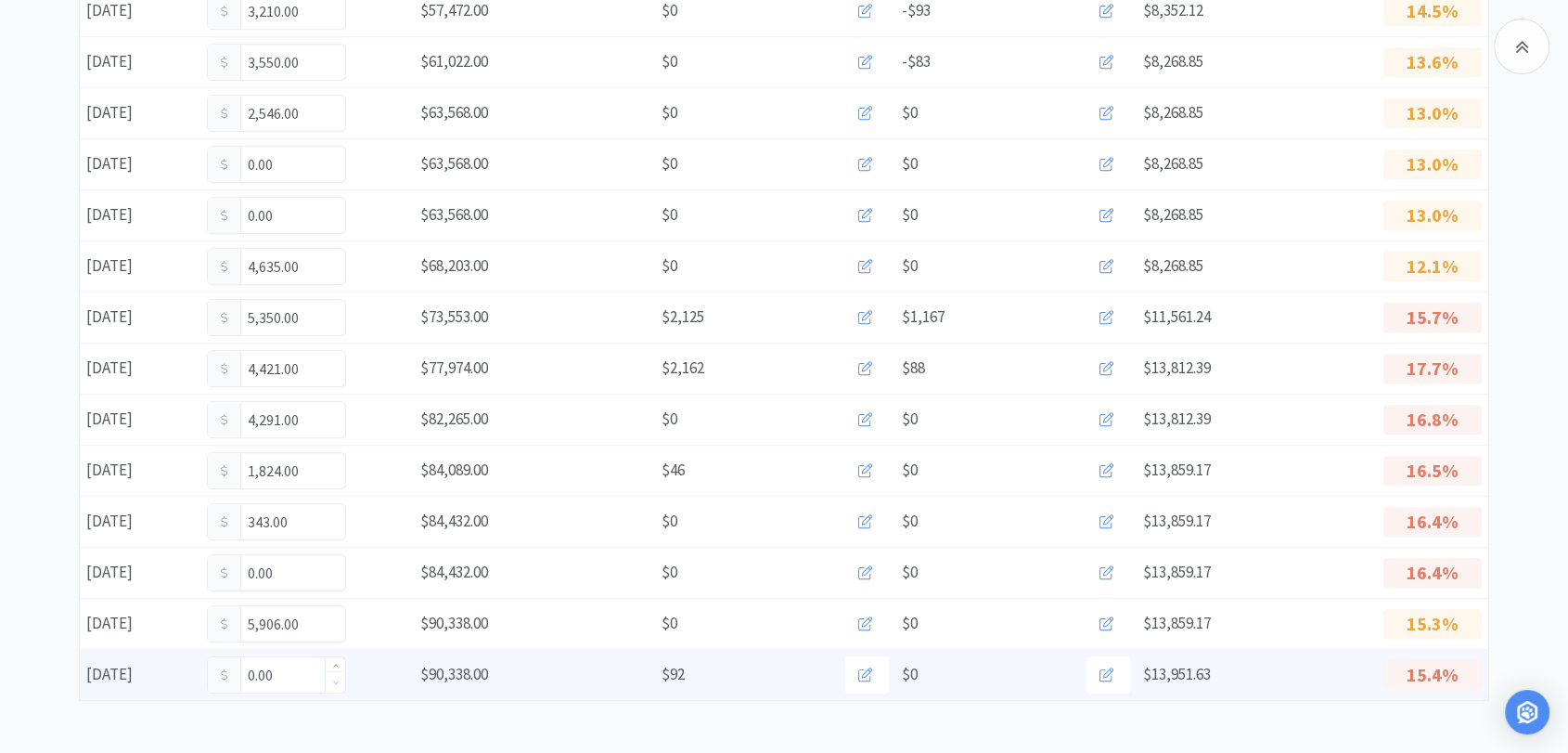
type input "-1"
click at [326, 676] on span "Decrease Value" at bounding box center [336, 681] width 19 height 21
click at [312, 669] on input "-1" at bounding box center [277, 675] width 137 height 35
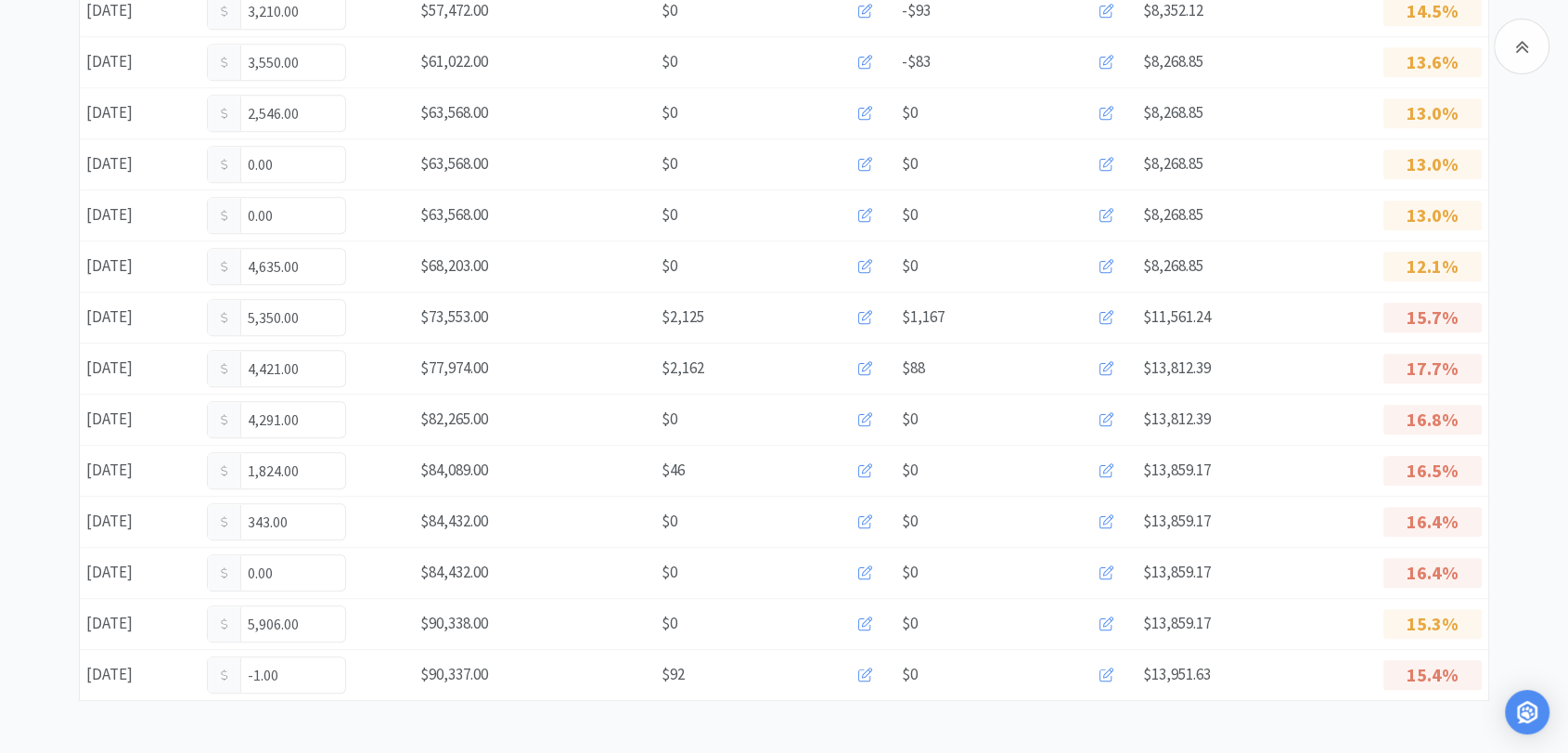
click at [312, 667] on input "-1.00" at bounding box center [277, 675] width 137 height 35
type input "-"
click at [312, 667] on input "0.00" at bounding box center [277, 675] width 137 height 35
type input "0"
type input "3,804"
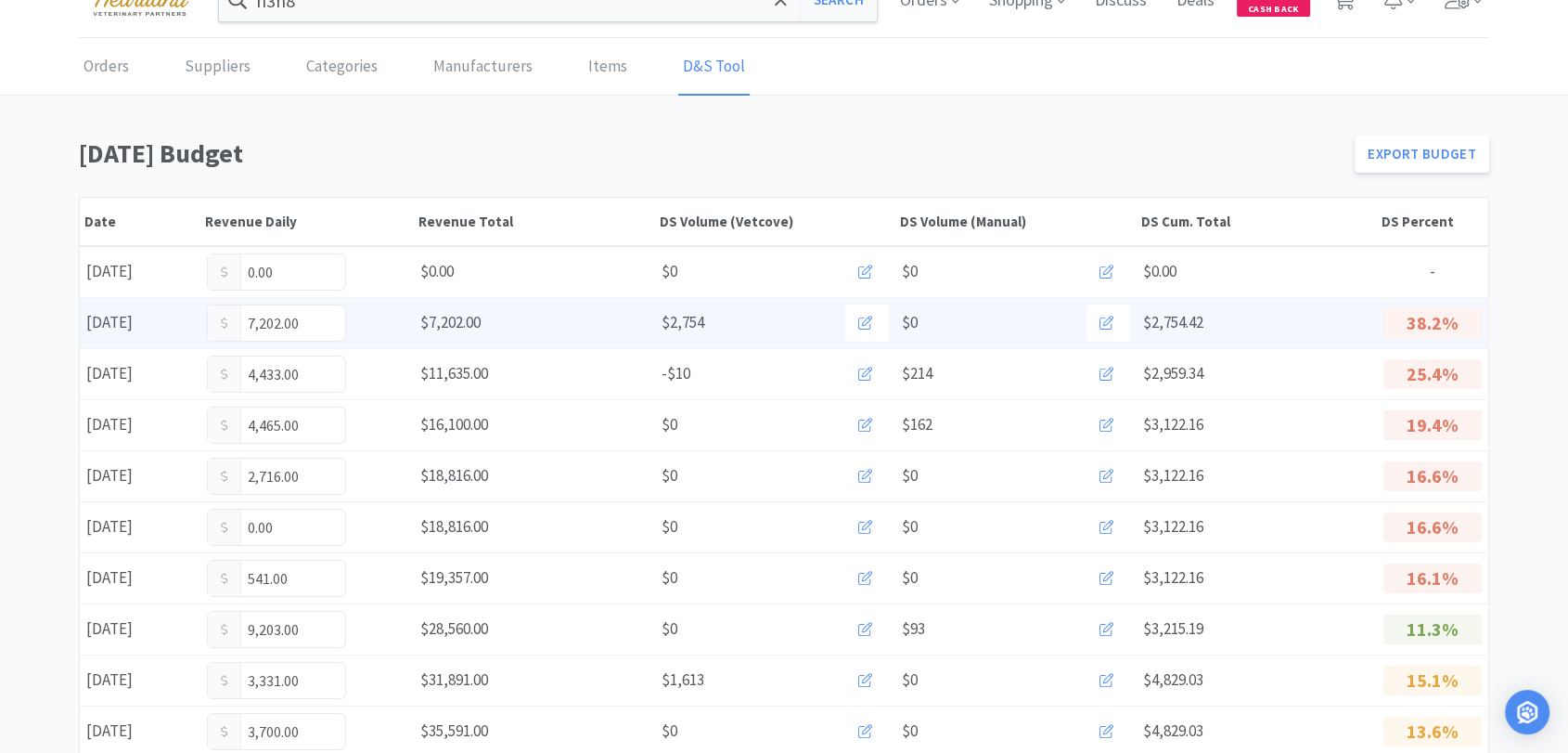
scroll to position [0, 0]
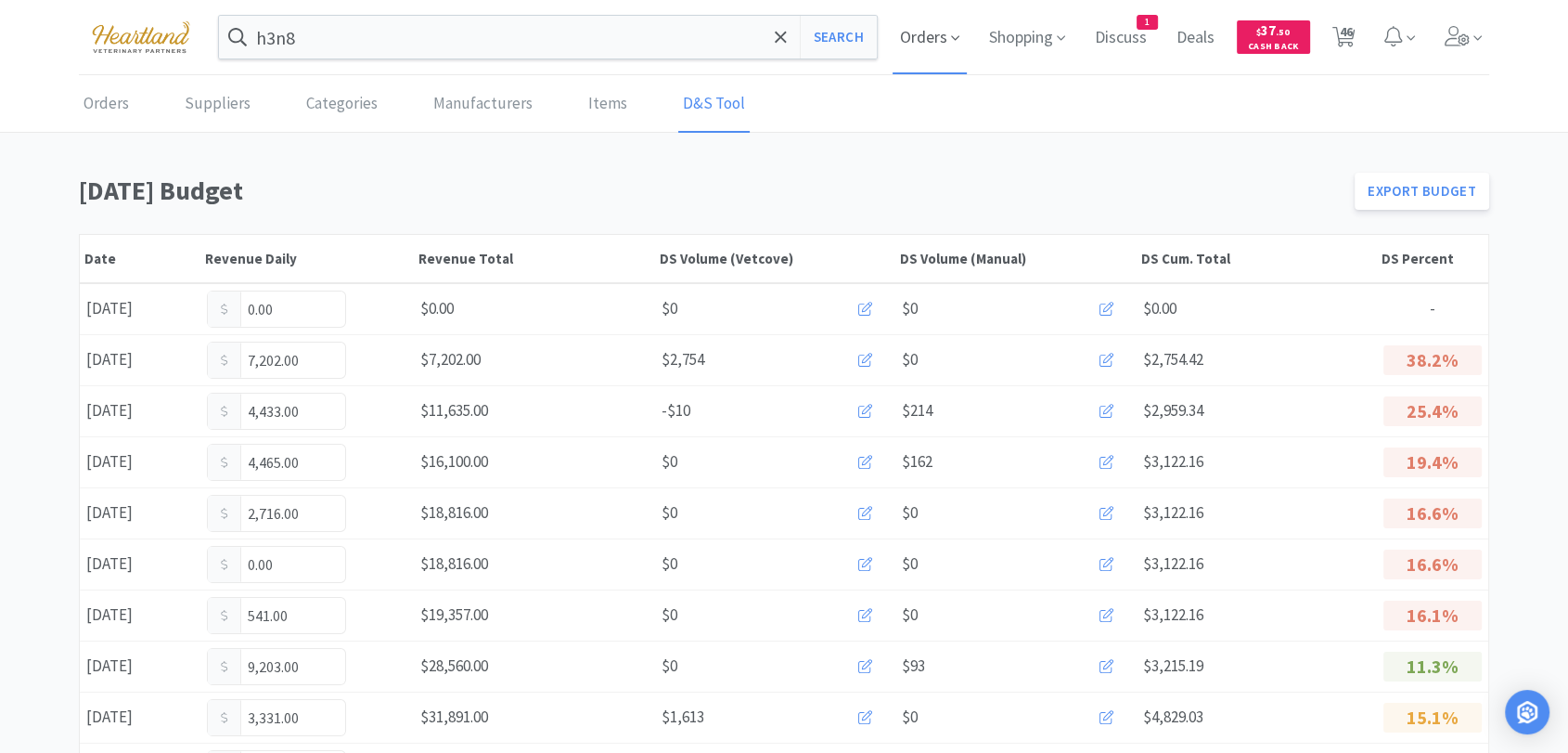
click at [918, 37] on span "Orders" at bounding box center [929, 37] width 75 height 75
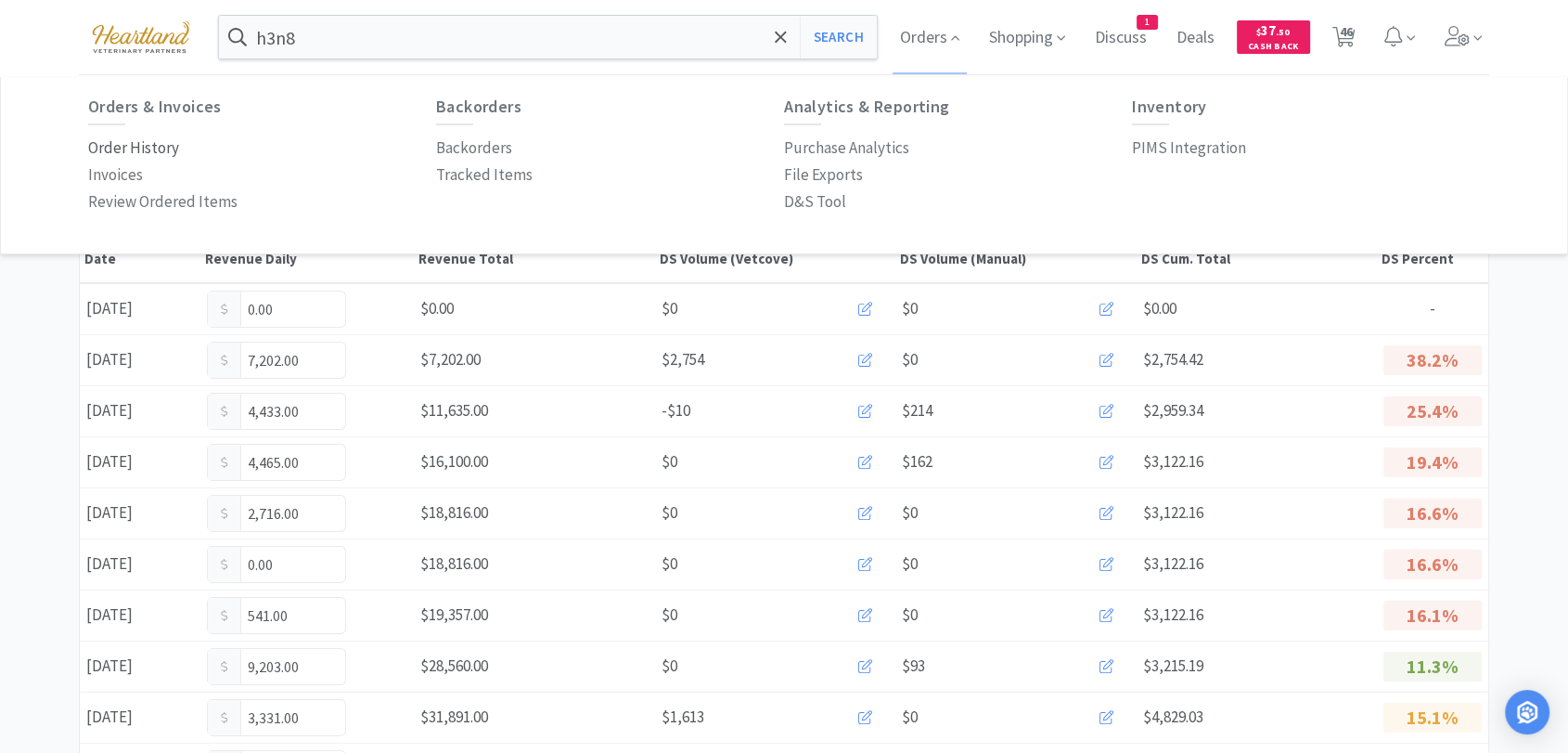
drag, startPoint x: 172, startPoint y: 151, endPoint x: 153, endPoint y: 157, distance: 19.9
click at [170, 151] on p "Order History" at bounding box center [134, 148] width 91 height 25
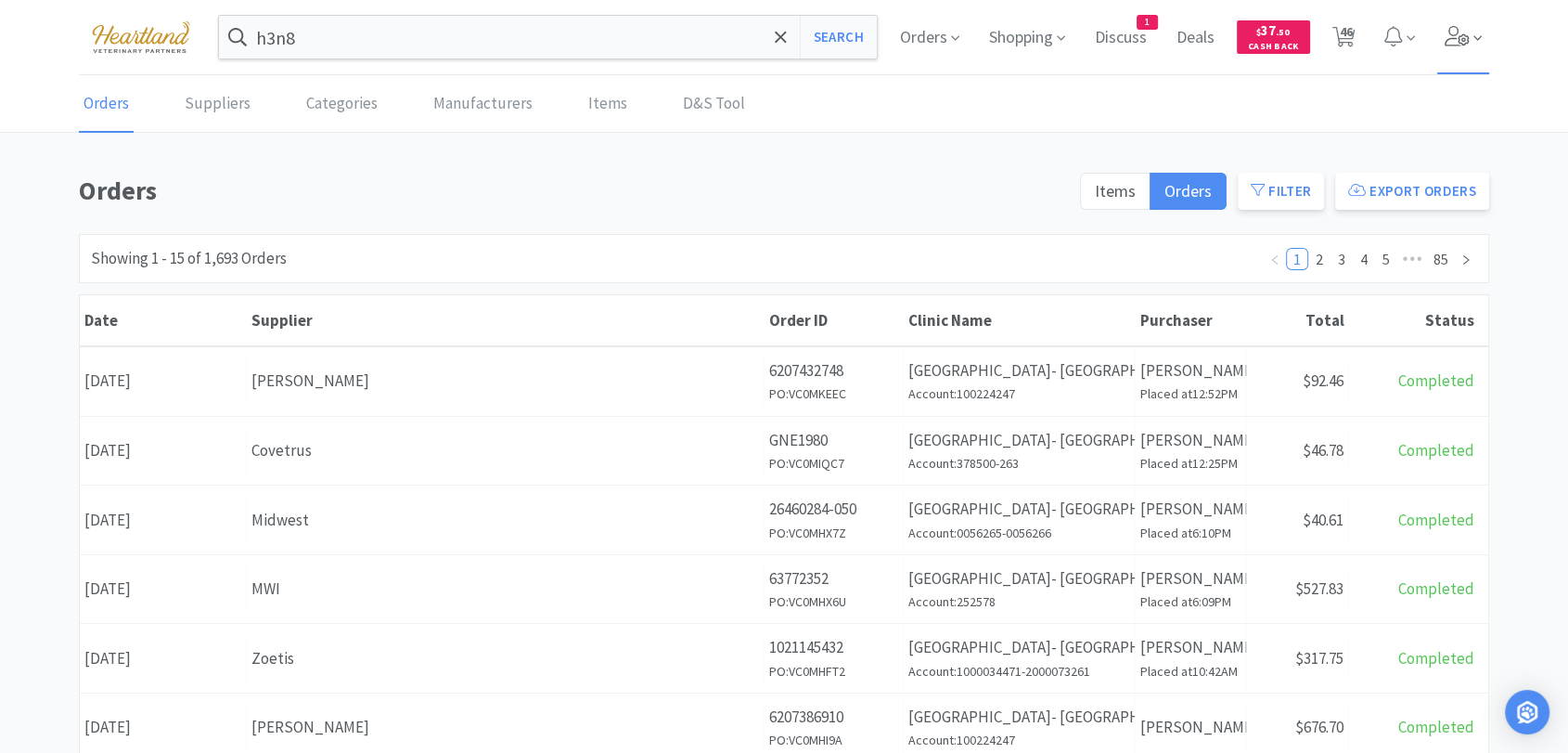
click at [1444, 56] on span at bounding box center [1463, 37] width 53 height 75
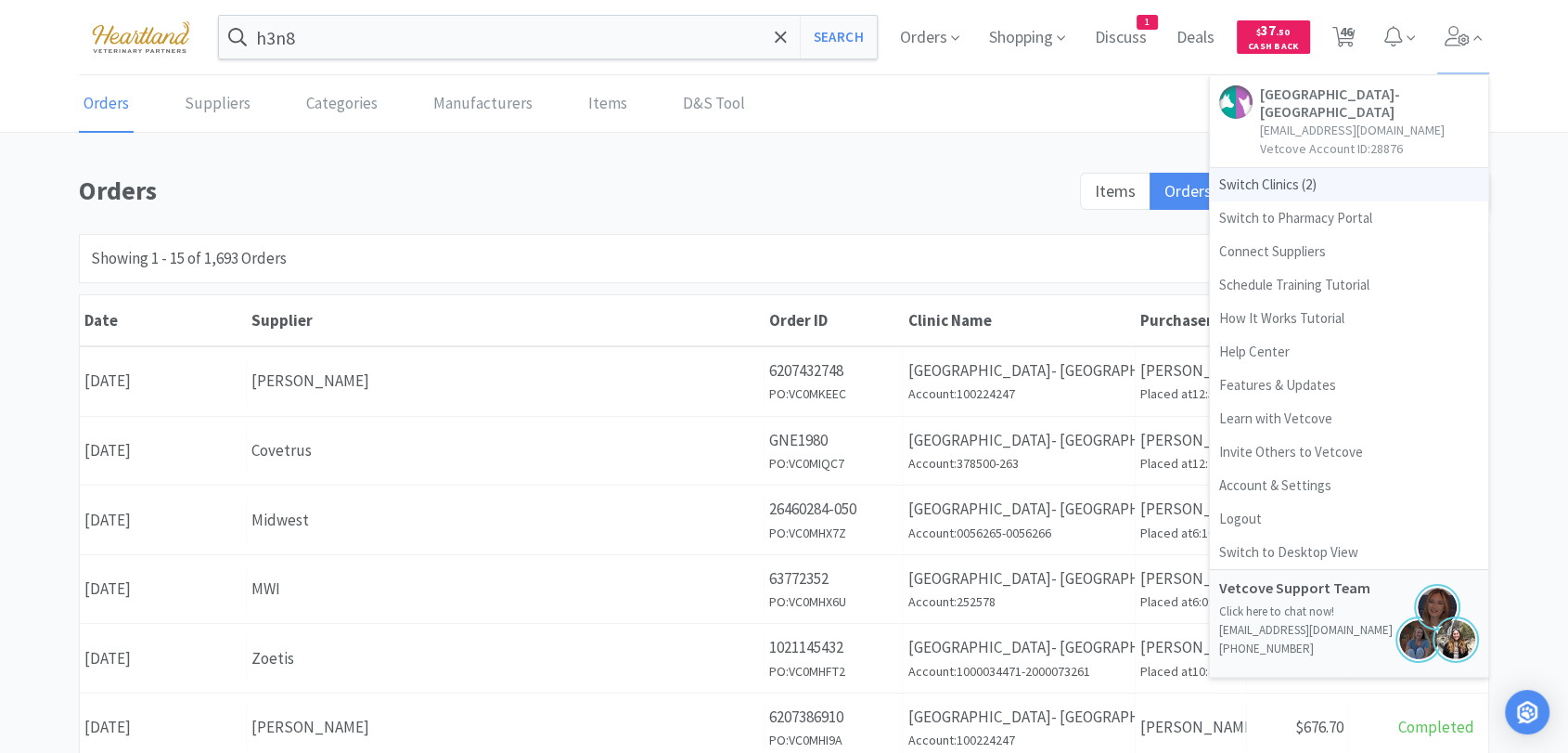
click at [1295, 184] on span "Switch Clinics ( 2 )" at bounding box center [1349, 185] width 279 height 34
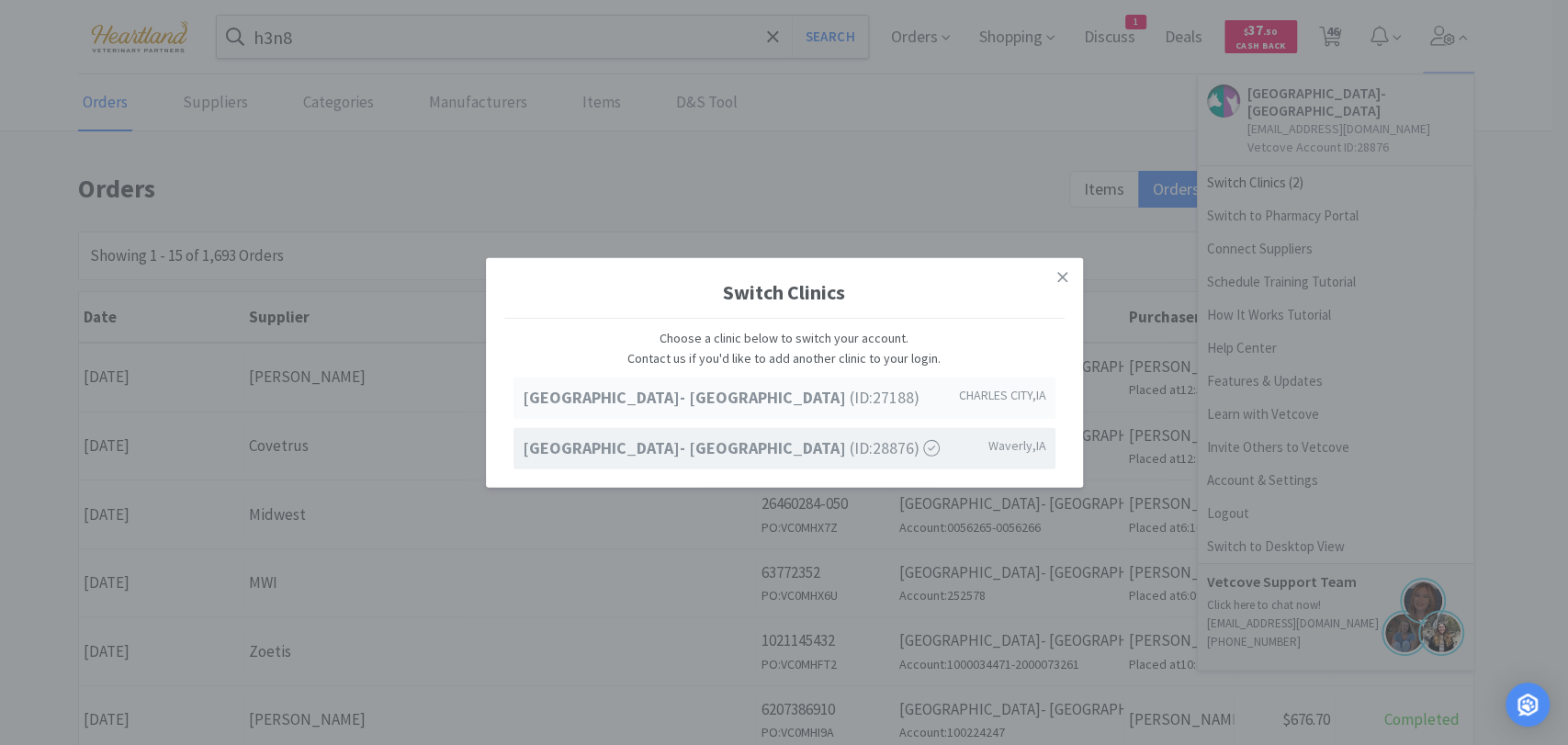
click at [865, 402] on span "[GEOGRAPHIC_DATA]- [GEOGRAPHIC_DATA] (ID: 27188 )" at bounding box center [721, 398] width 397 height 27
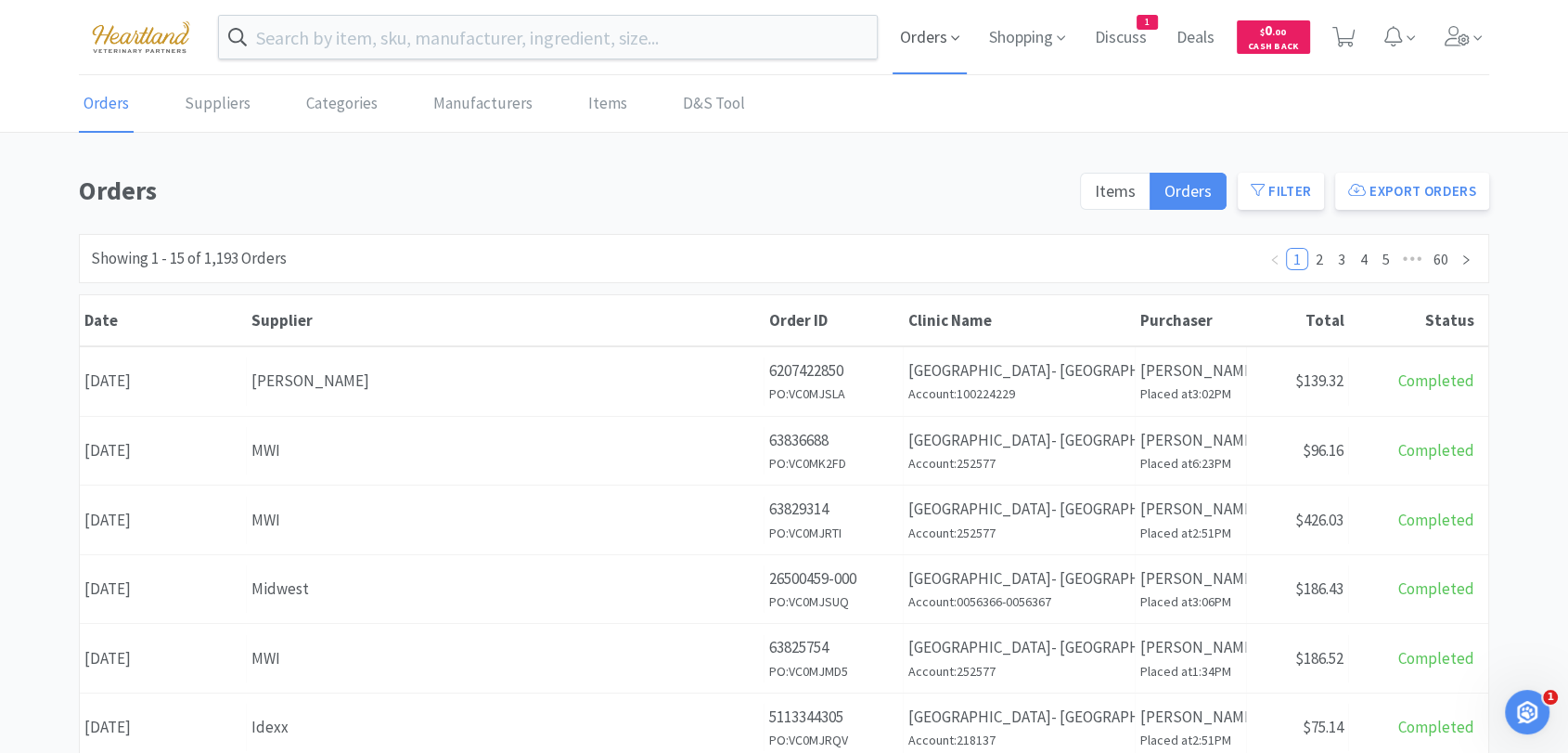
click at [935, 33] on span "Orders" at bounding box center [929, 37] width 75 height 75
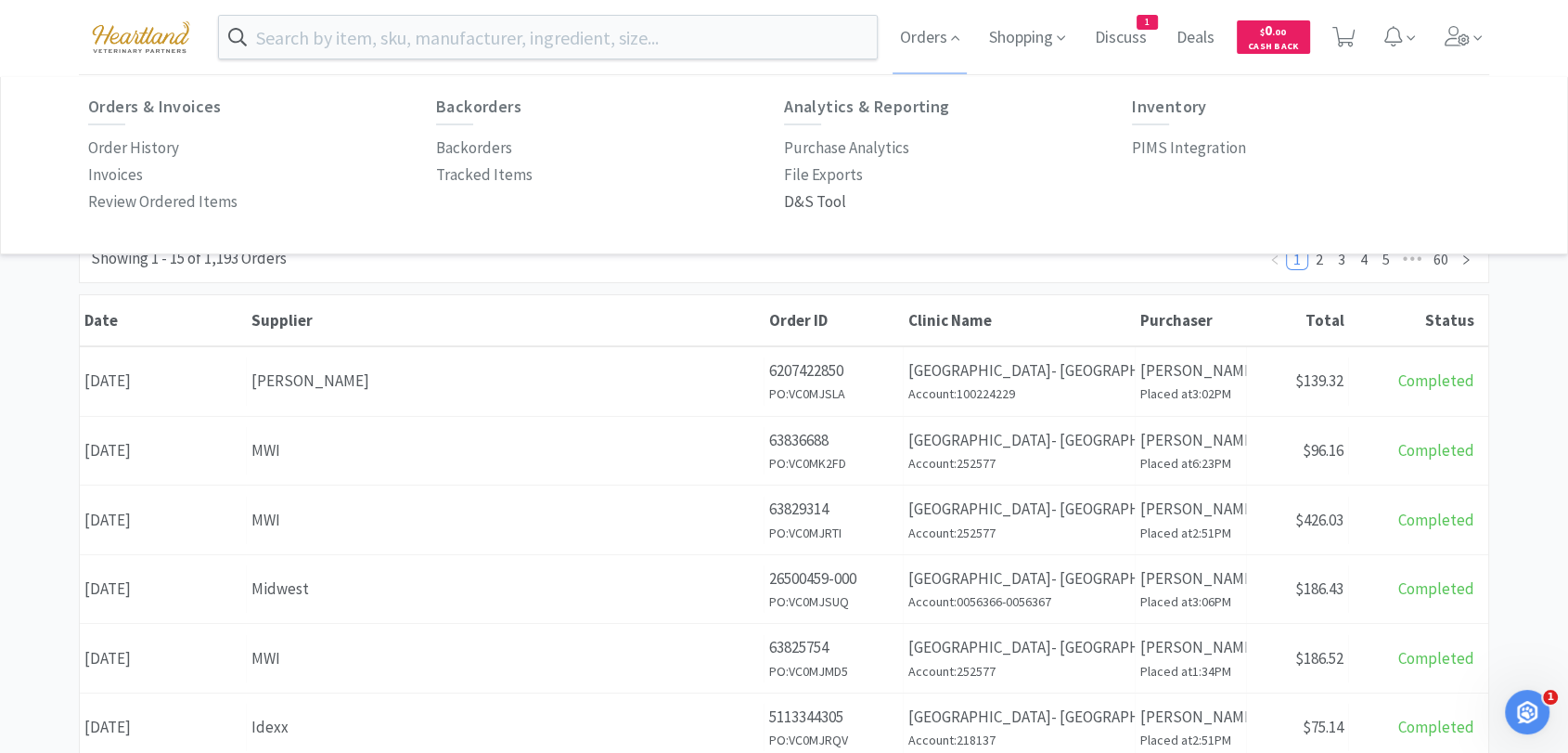
click at [833, 200] on p "D&S Tool" at bounding box center [815, 202] width 62 height 25
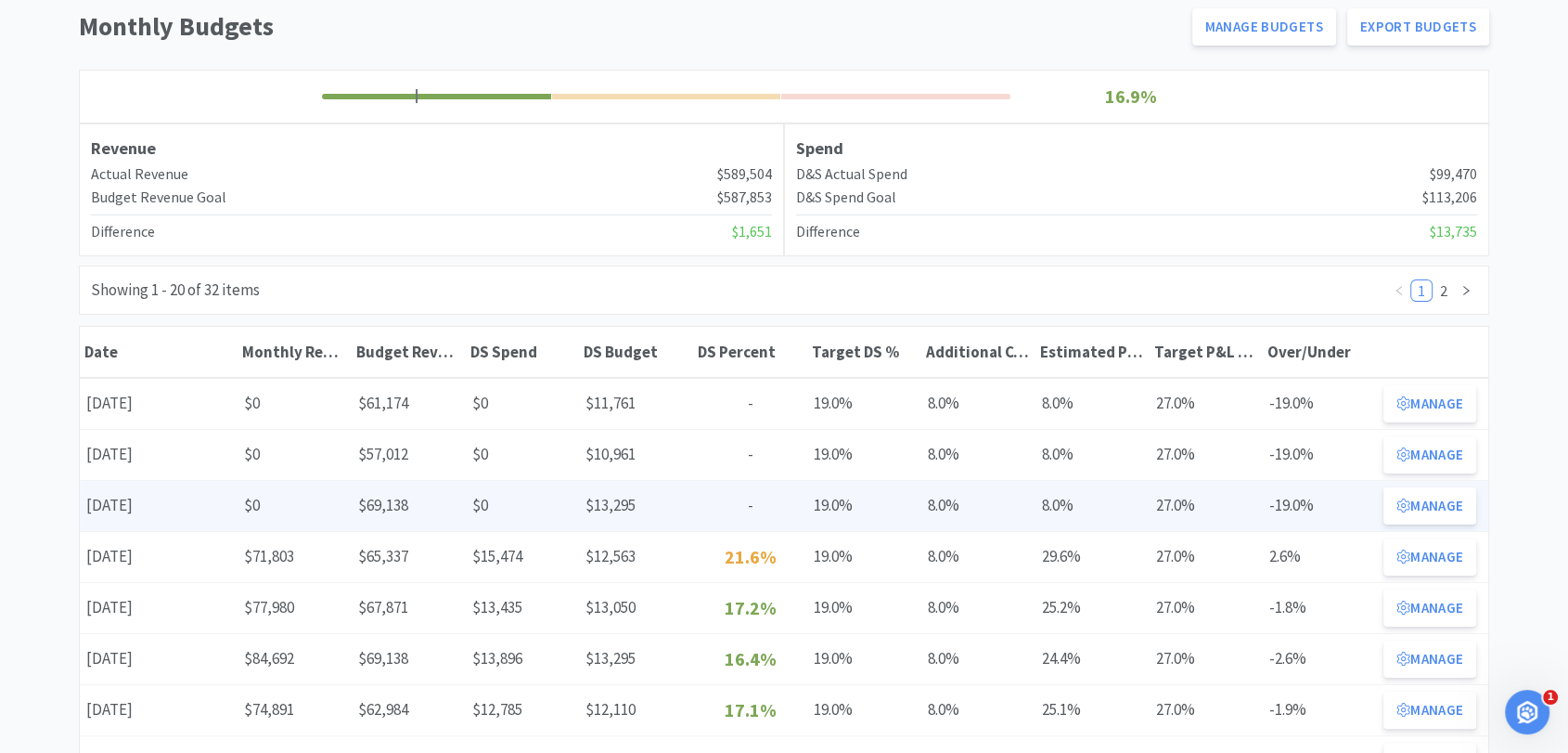
scroll to position [206, 0]
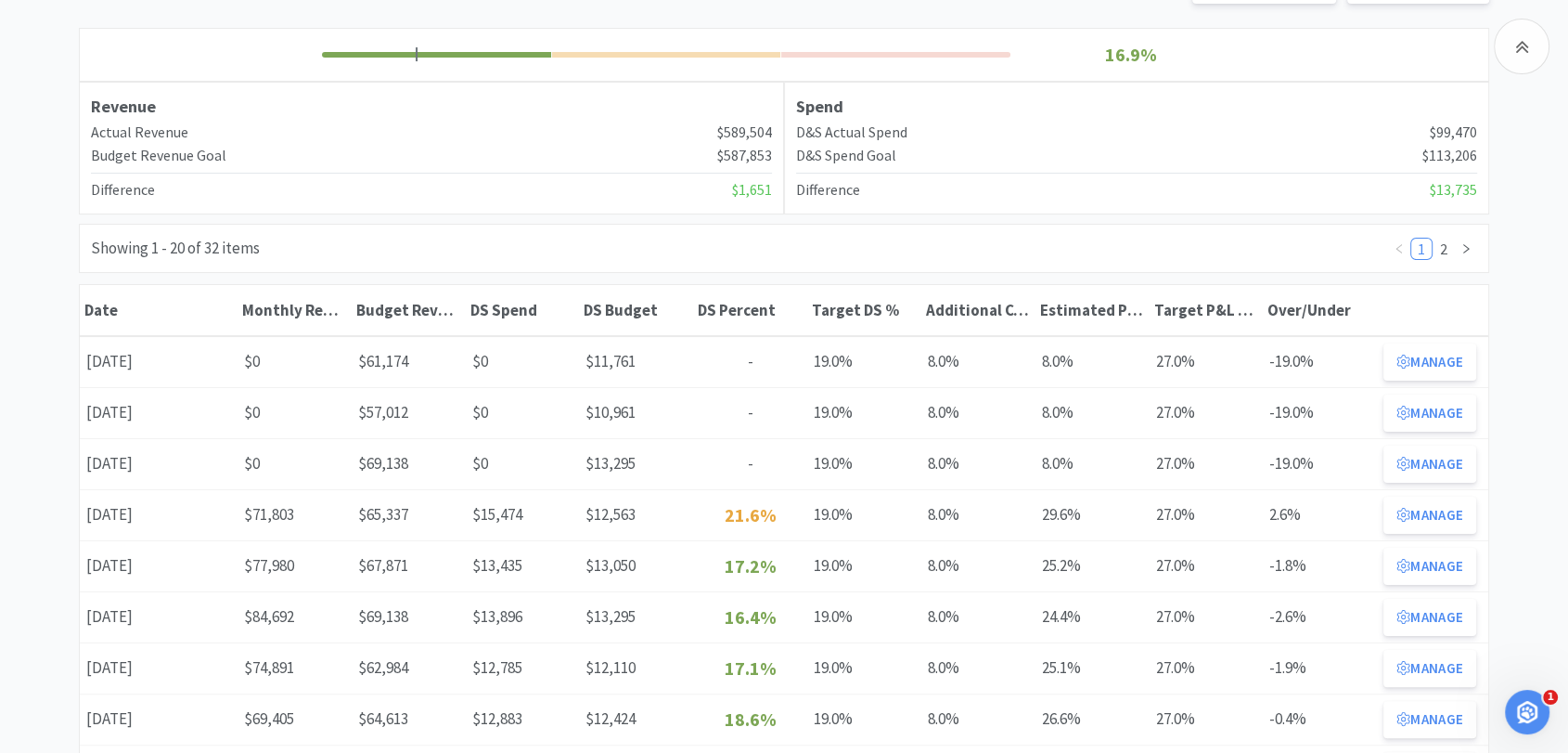
click at [1418, 515] on button "Manage" at bounding box center [1431, 515] width 93 height 37
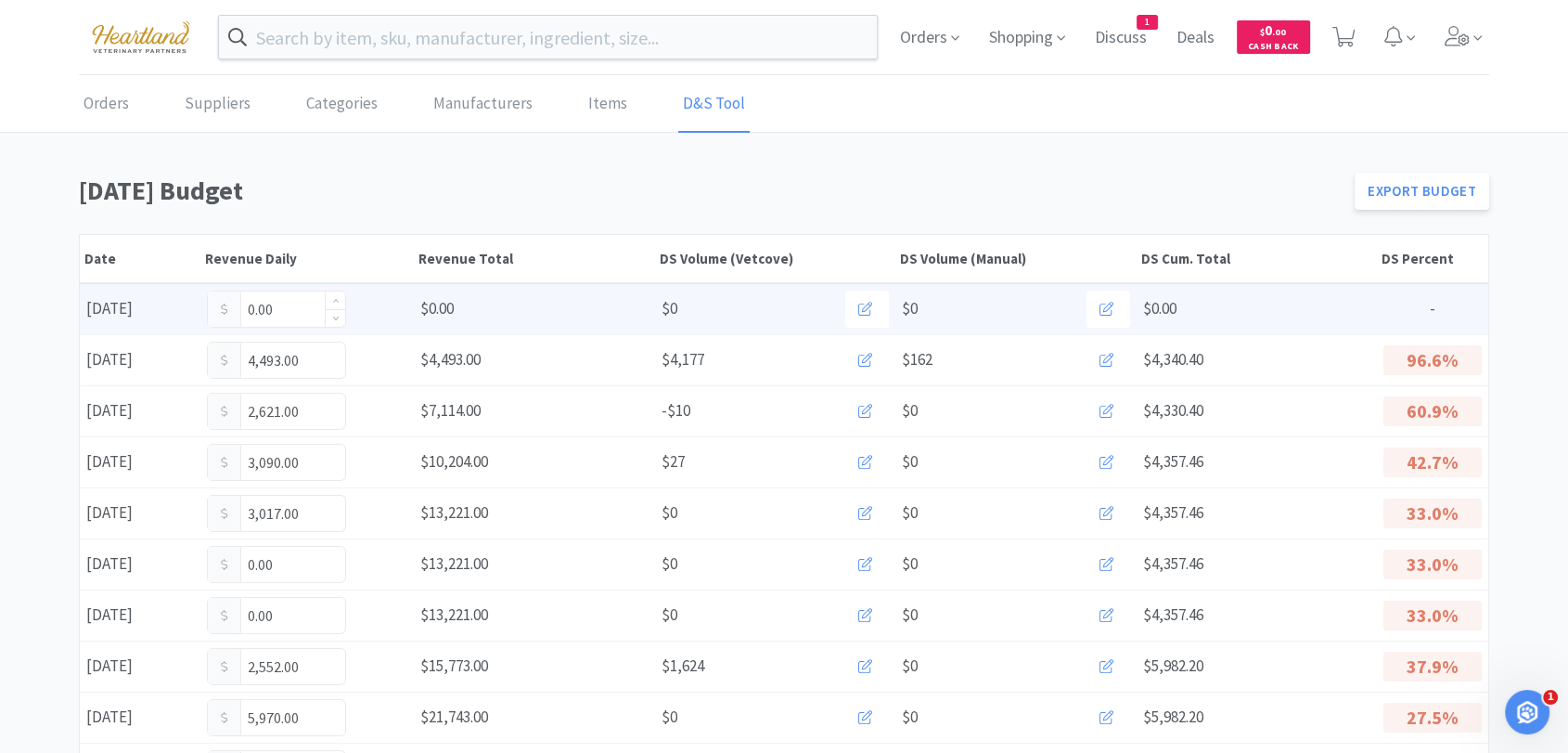
drag, startPoint x: 282, startPoint y: 311, endPoint x: 263, endPoint y: 304, distance: 20.2
click at [282, 311] on input "0.00" at bounding box center [277, 309] width 137 height 35
type input "0"
type input "1,603"
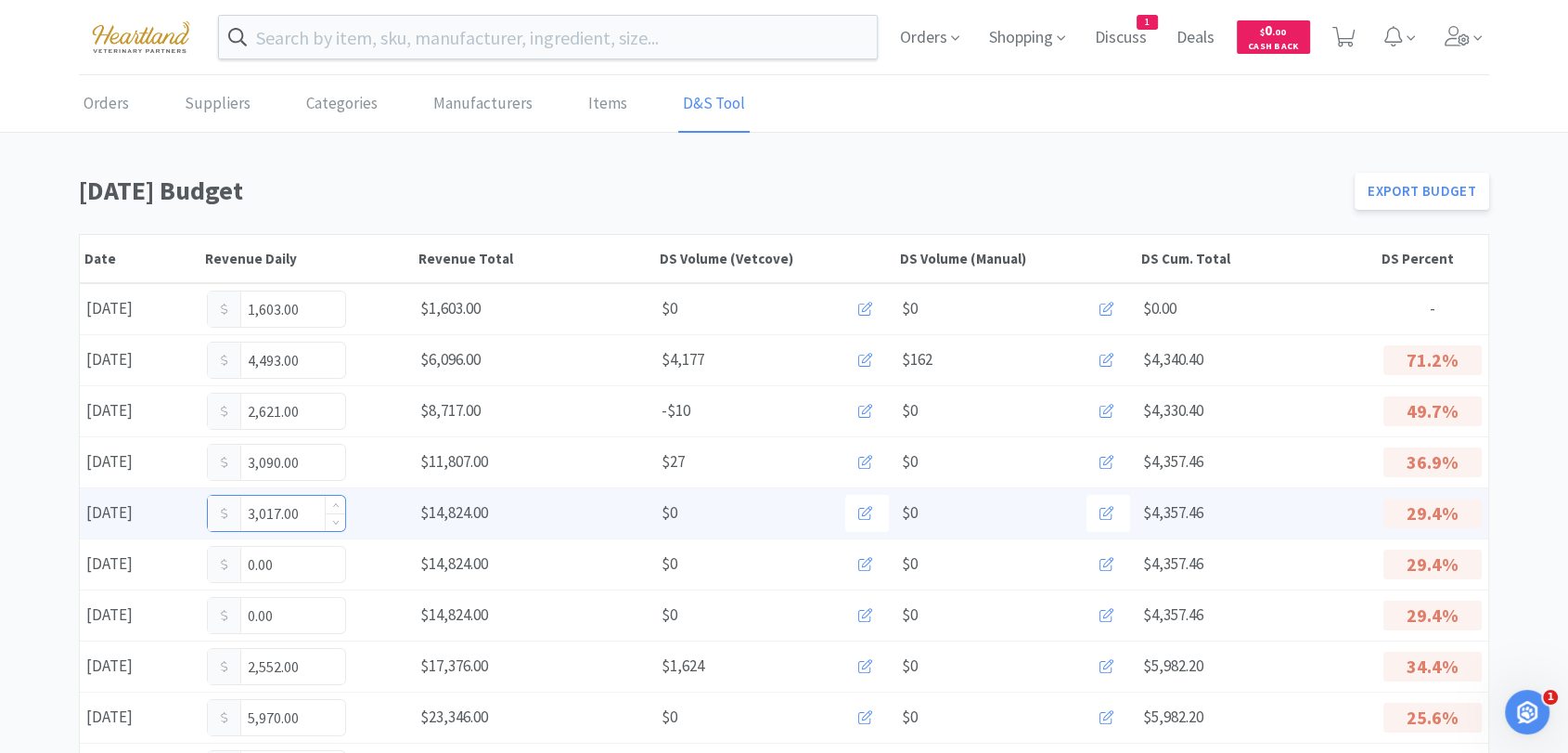
click at [303, 506] on input "3,017.00" at bounding box center [277, 513] width 137 height 35
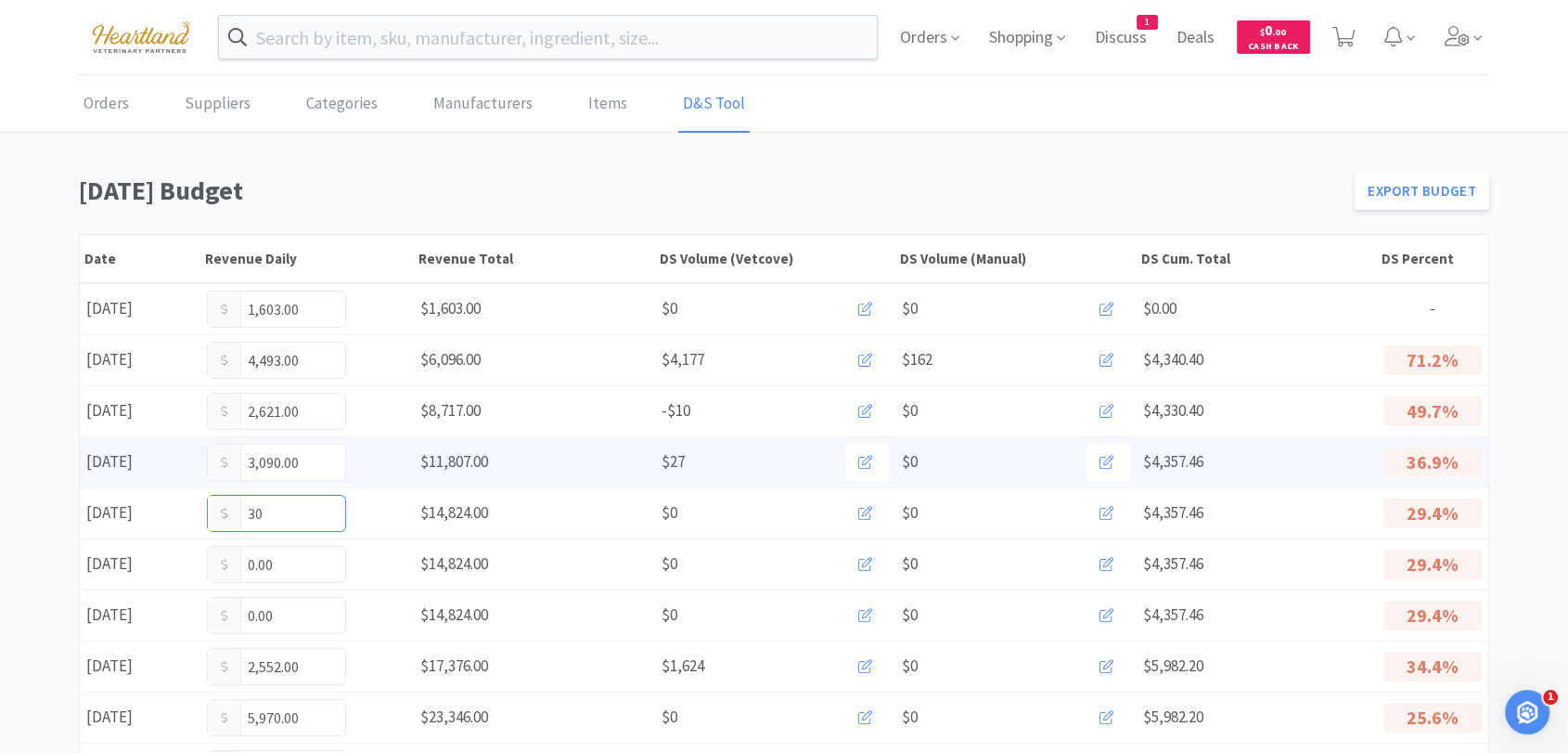
type input "3"
type input "6,145"
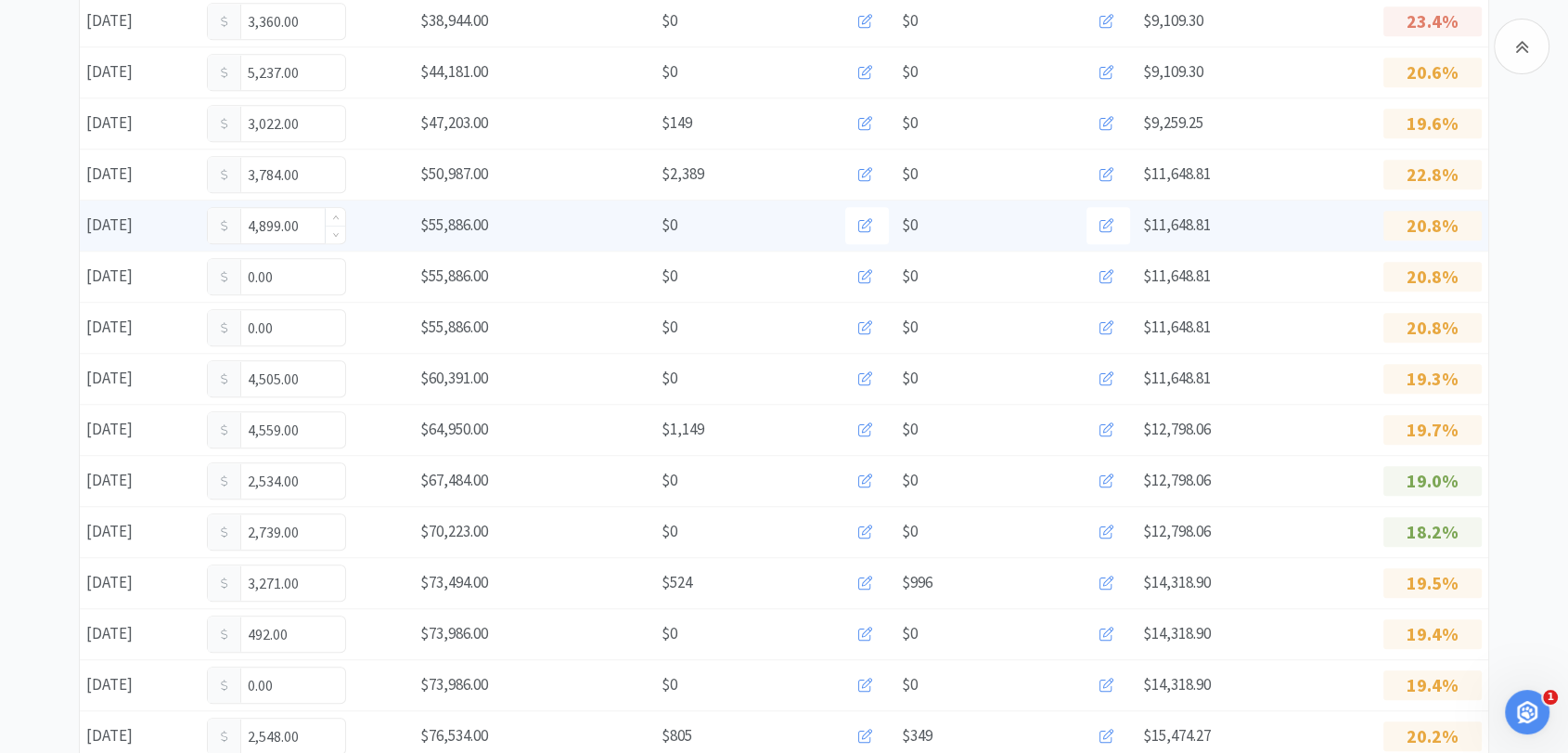
scroll to position [1031, 0]
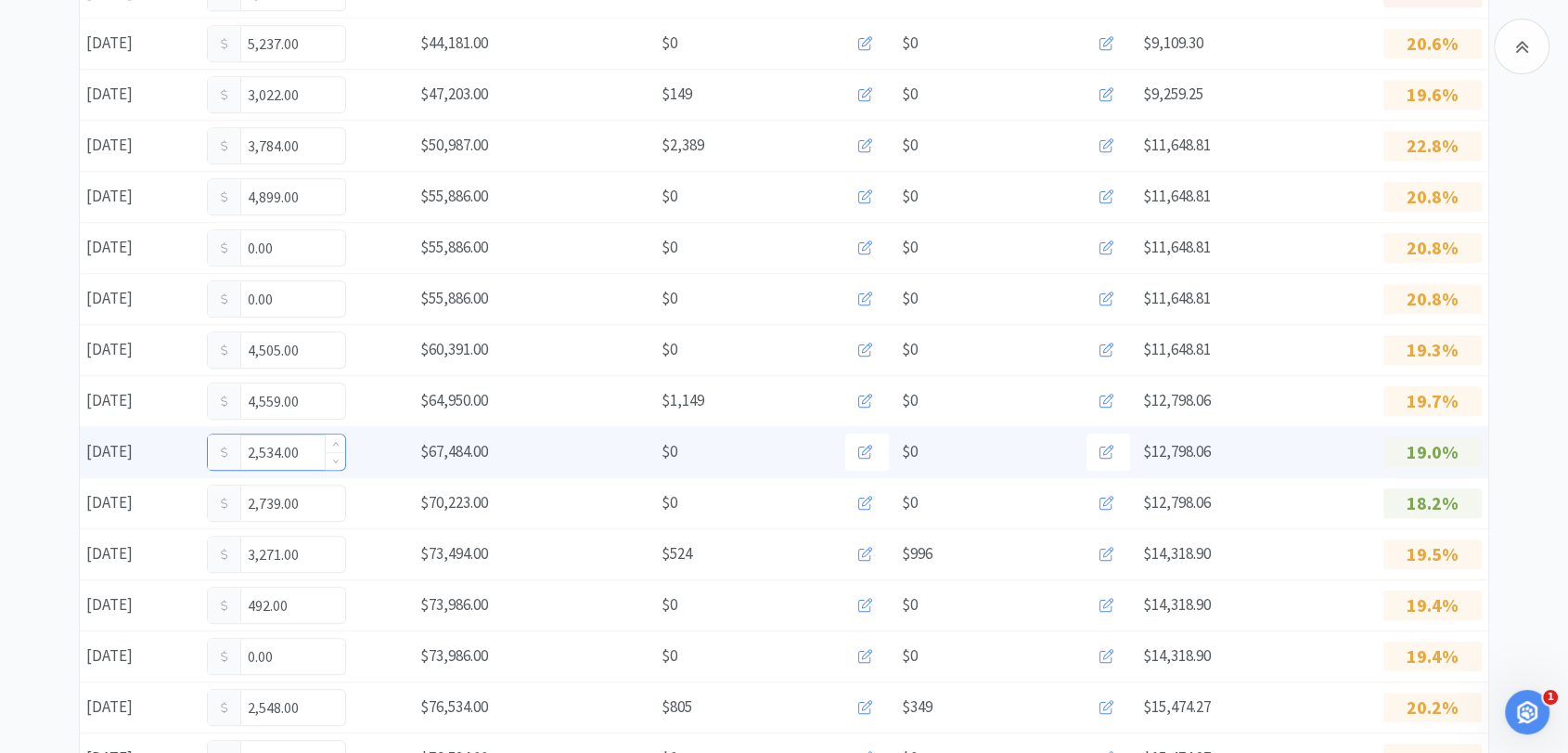
click at [306, 448] on input "2,534.00" at bounding box center [277, 452] width 137 height 35
type input "2,611"
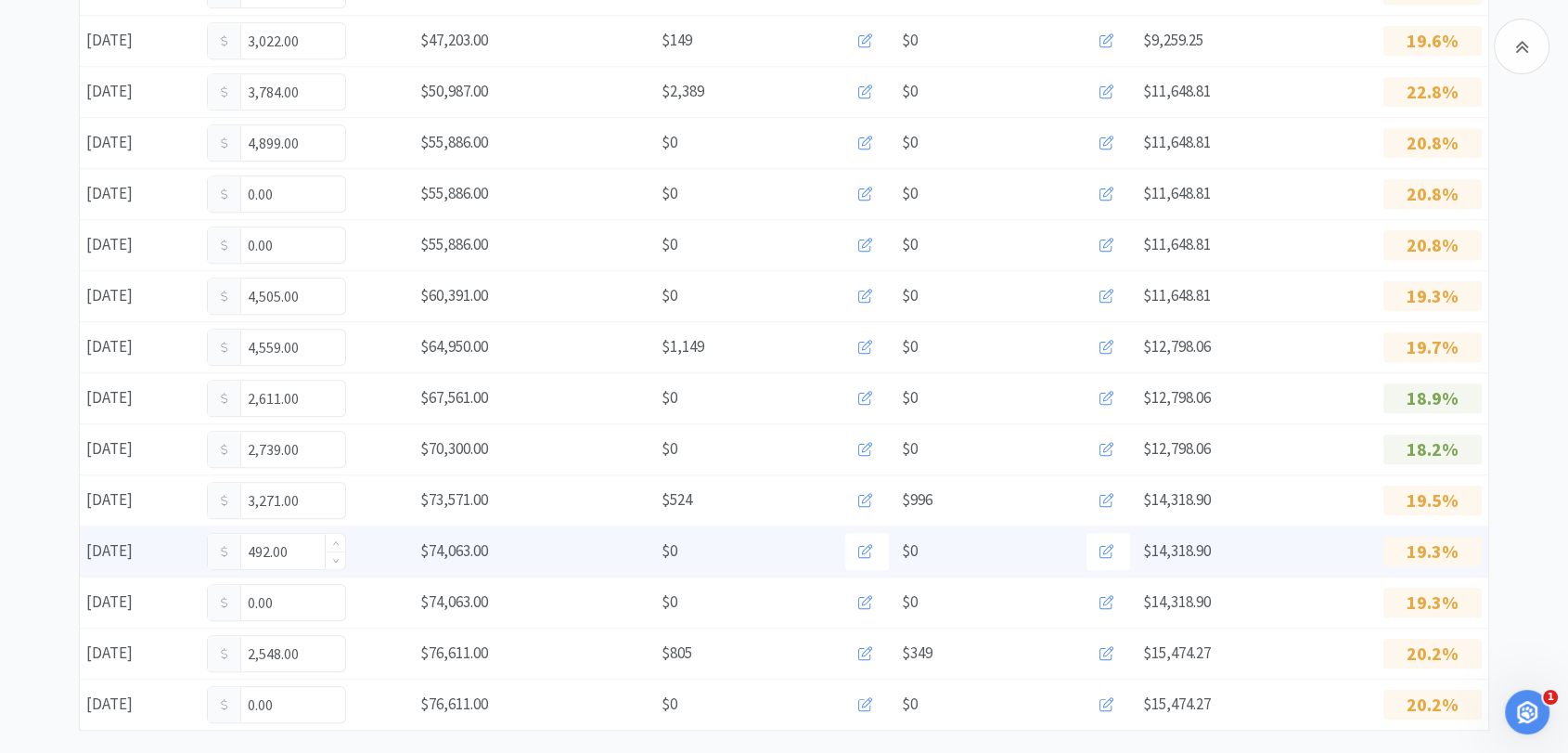
scroll to position [1115, 0]
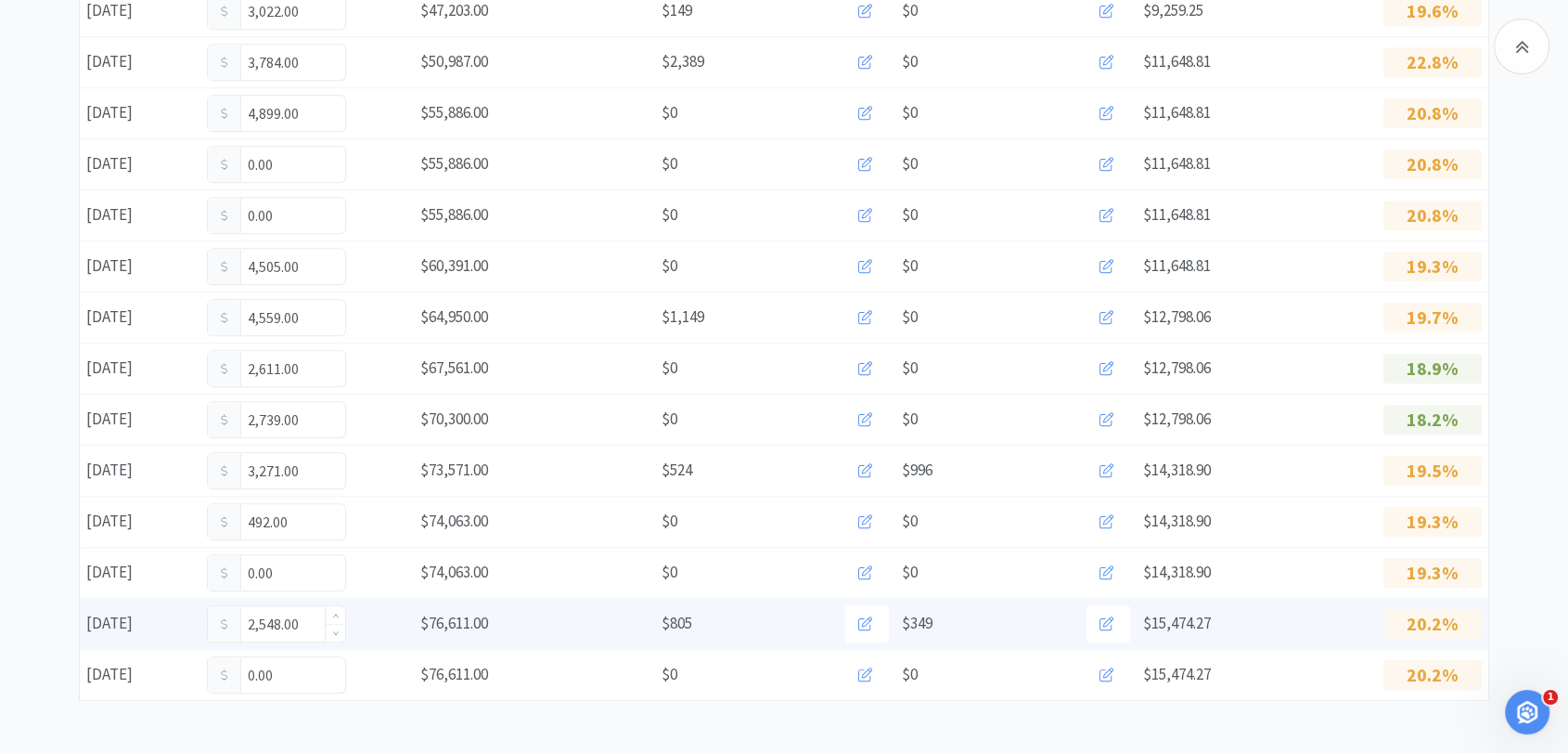
click at [308, 617] on input "2,548.00" at bounding box center [277, 623] width 137 height 35
type input "2,608"
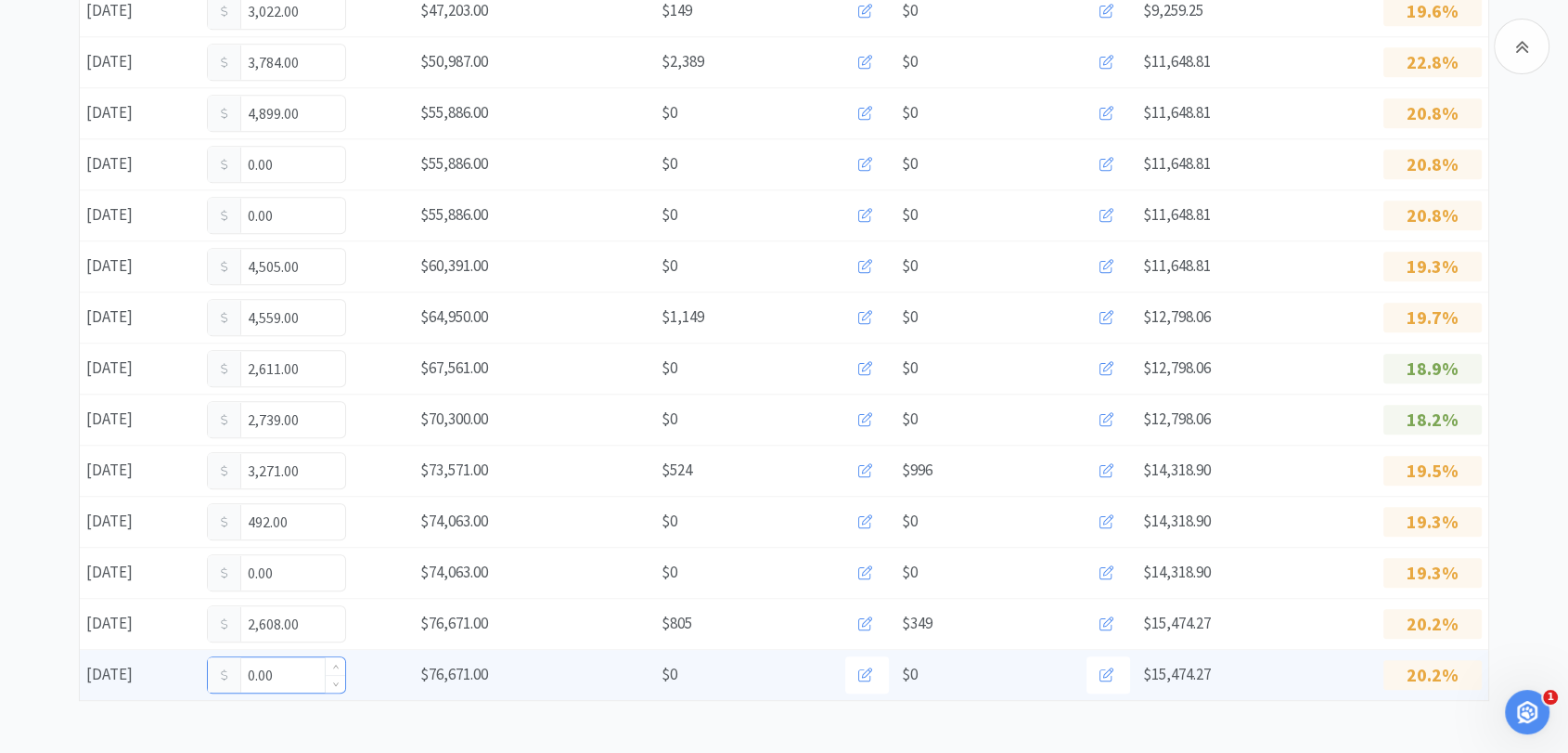
click at [289, 670] on input "0.00" at bounding box center [277, 675] width 137 height 35
type input "0"
type input "3,366"
click at [304, 678] on input "3,366.00" at bounding box center [277, 675] width 137 height 35
type input "3,662"
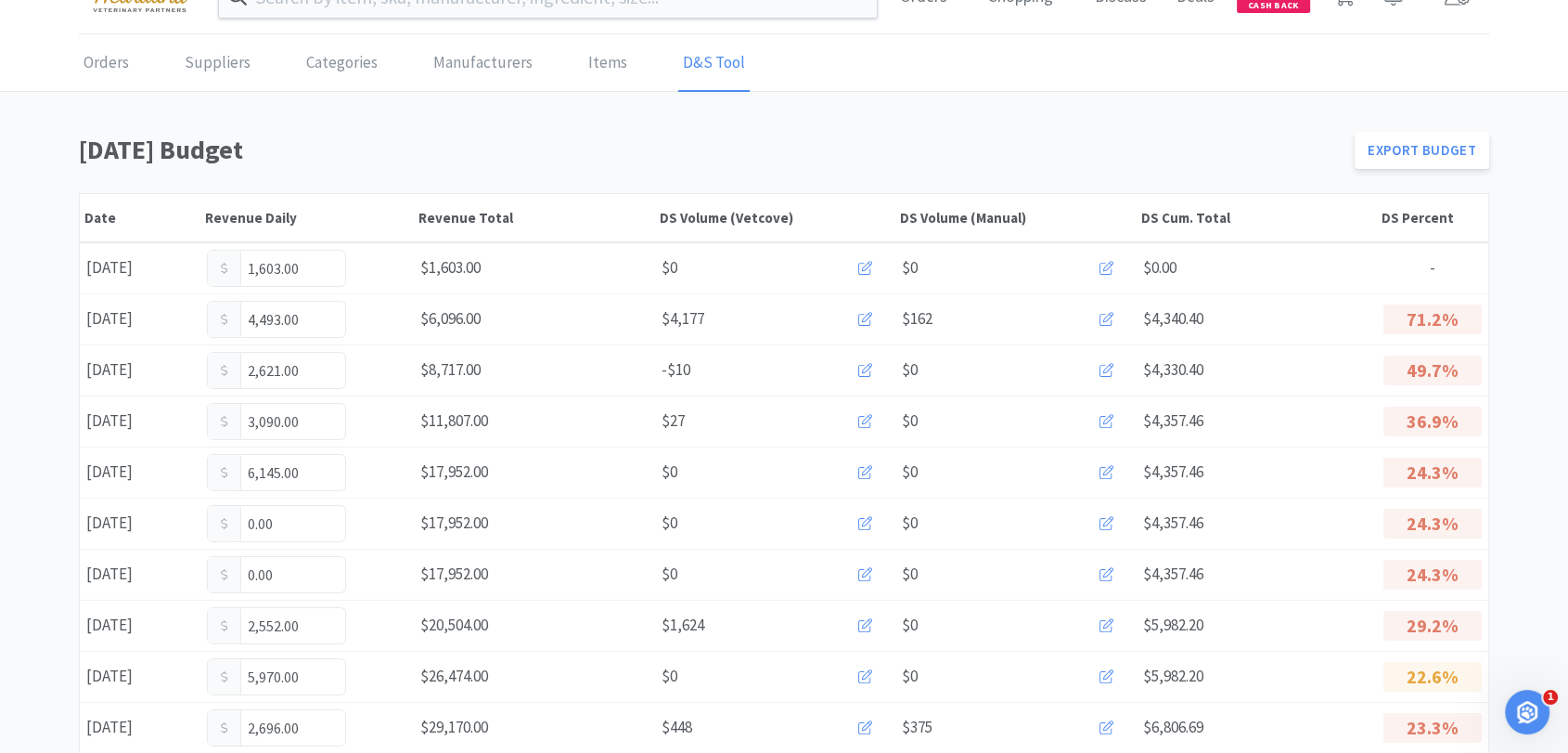
scroll to position [0, 0]
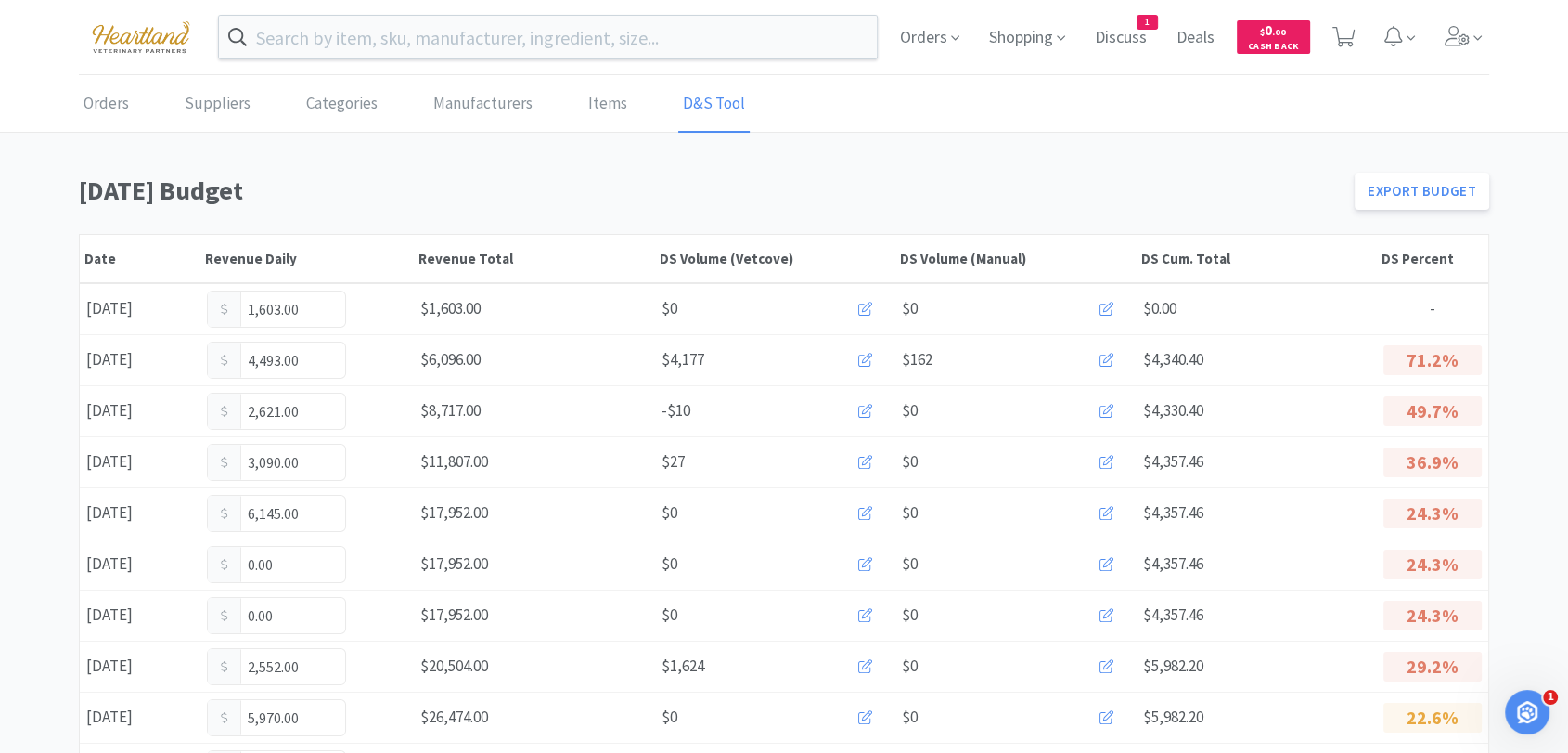
click at [149, 109] on div "Orders Suppliers Categories Manufacturers Items D&S Tool" at bounding box center [783, 105] width 1410 height 56
click at [117, 110] on link "Orders" at bounding box center [106, 105] width 55 height 56
